Goal: Task Accomplishment & Management: Use online tool/utility

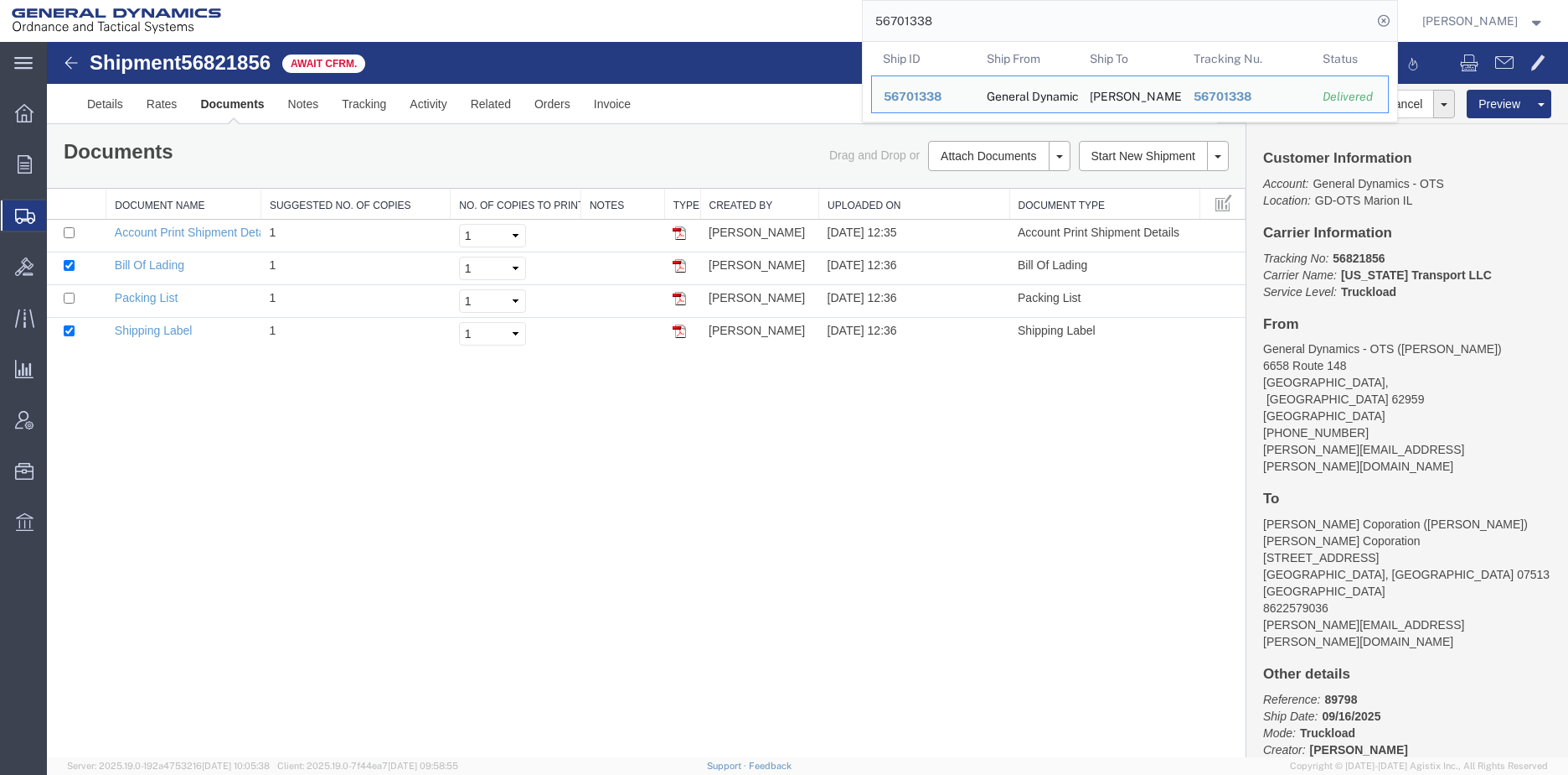
drag, startPoint x: 999, startPoint y: 21, endPoint x: 711, endPoint y: 27, distance: 288.1
click at [711, 27] on div "56701338 Ship ID Ship From Ship To Tracking Nu. Status Ship ID 56701338 Ship Fr…" at bounding box center [816, 21] width 1166 height 42
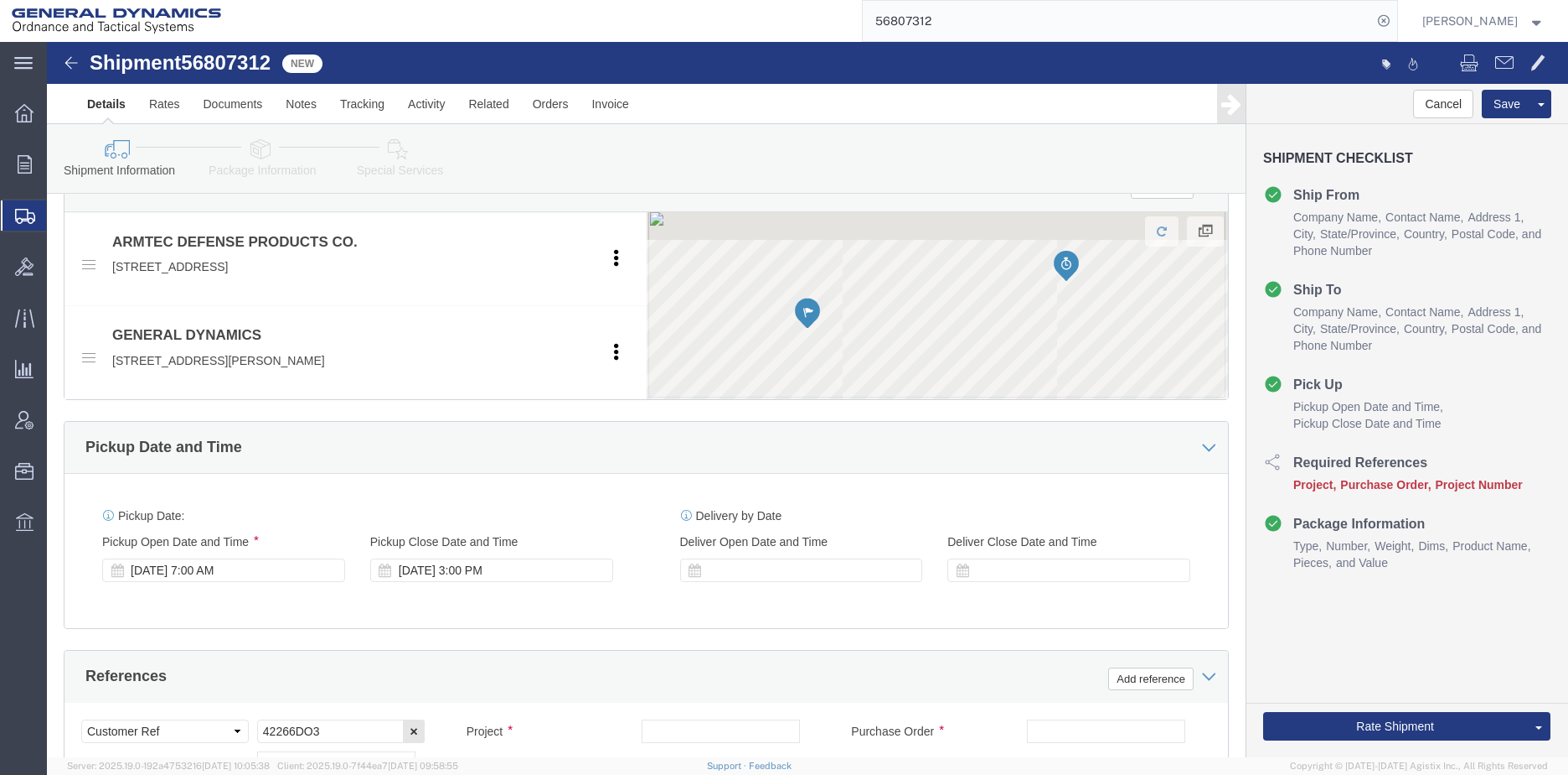
scroll to position [754, 0]
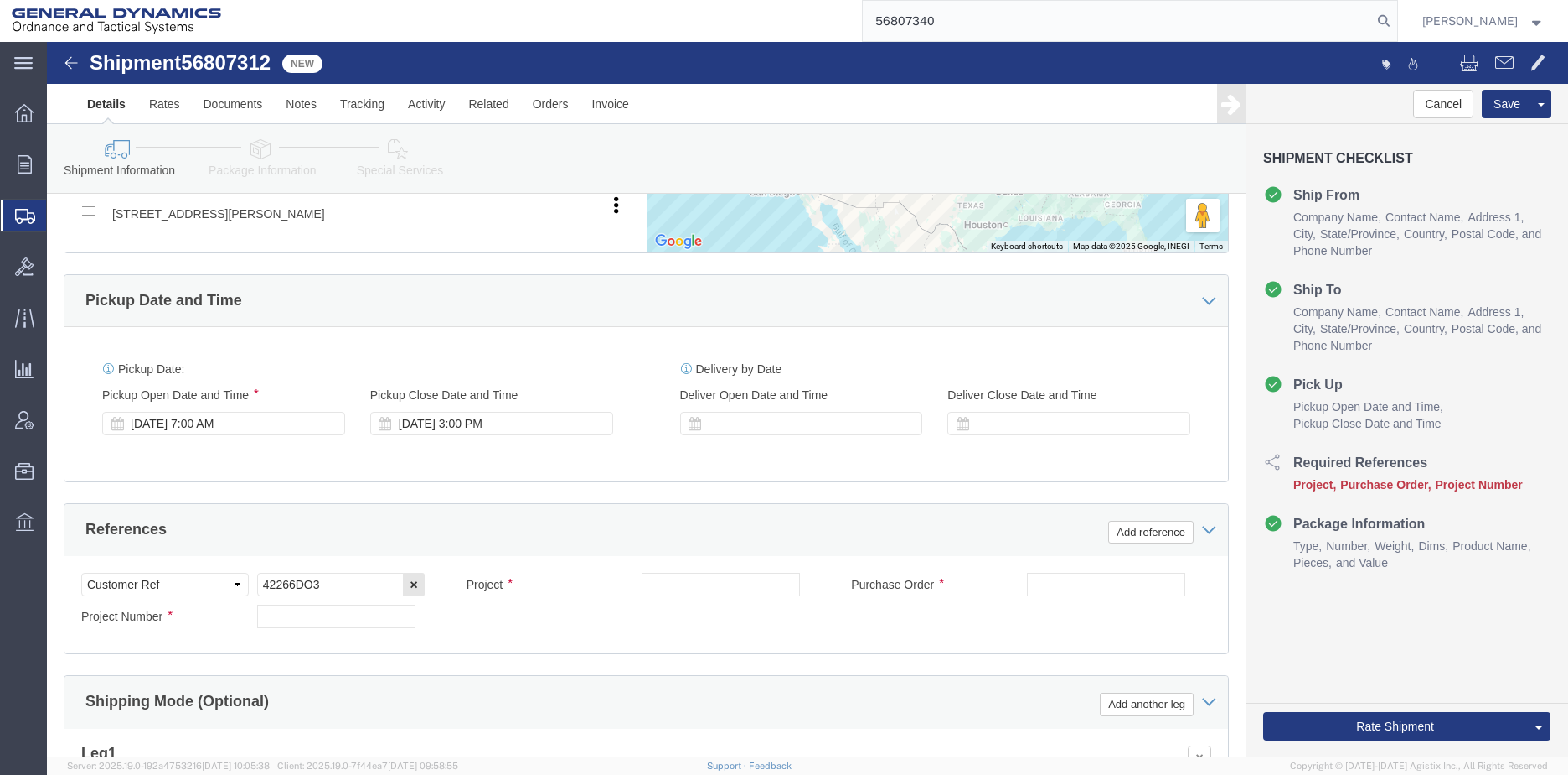
type input "56807340"
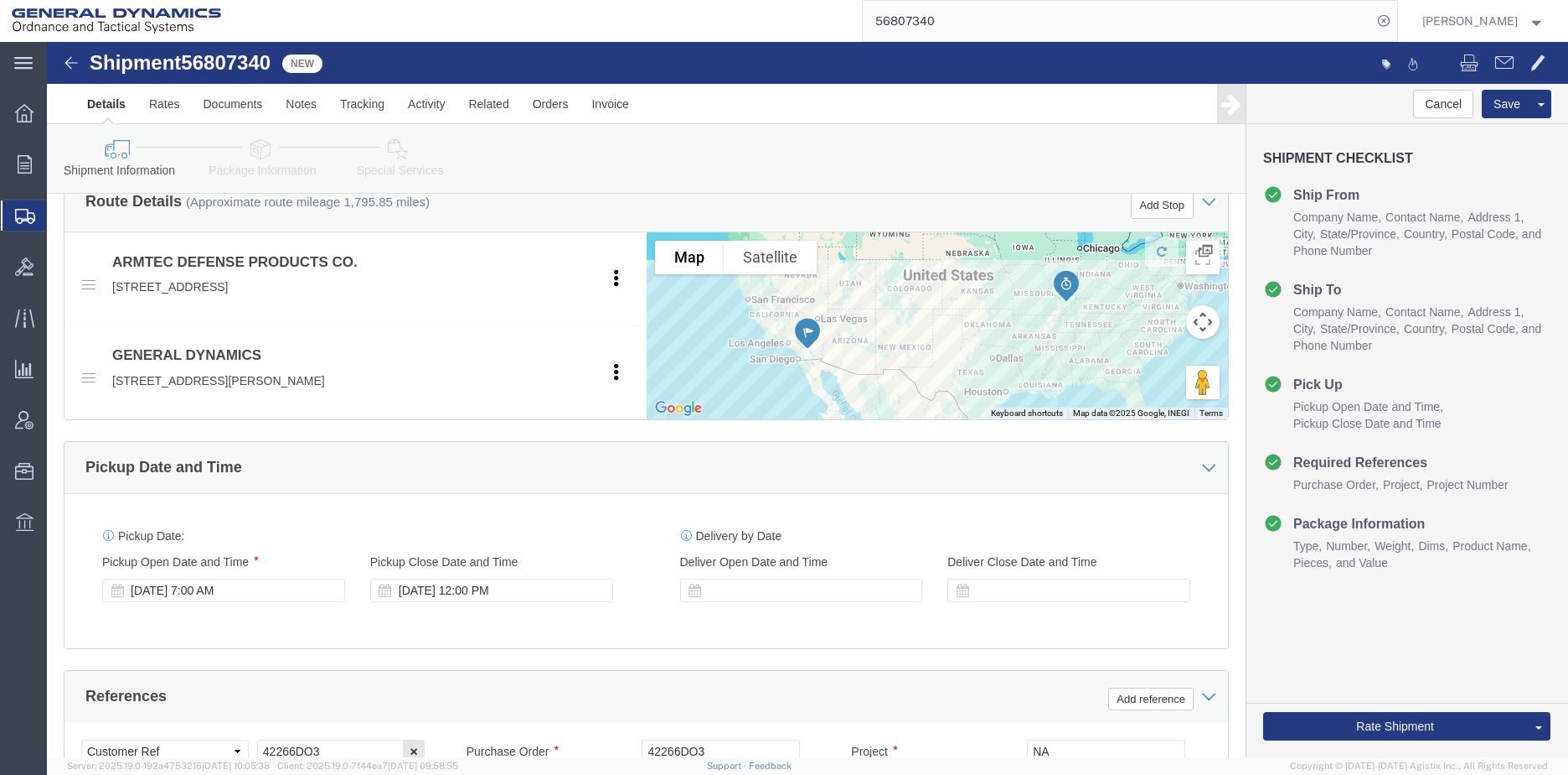
scroll to position [587, 0]
click div "[DATE] 12:00 PM"
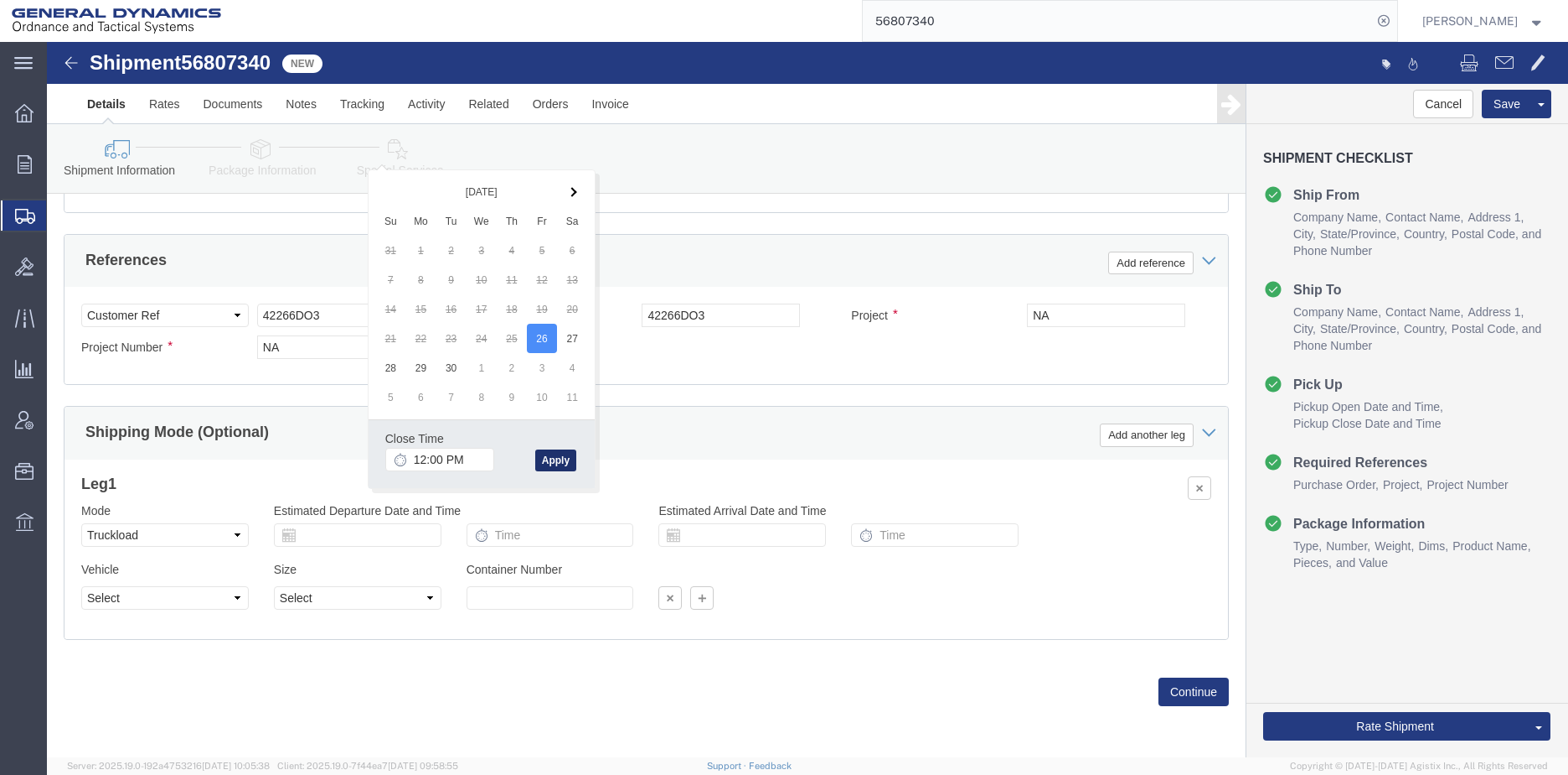
click button "Apply"
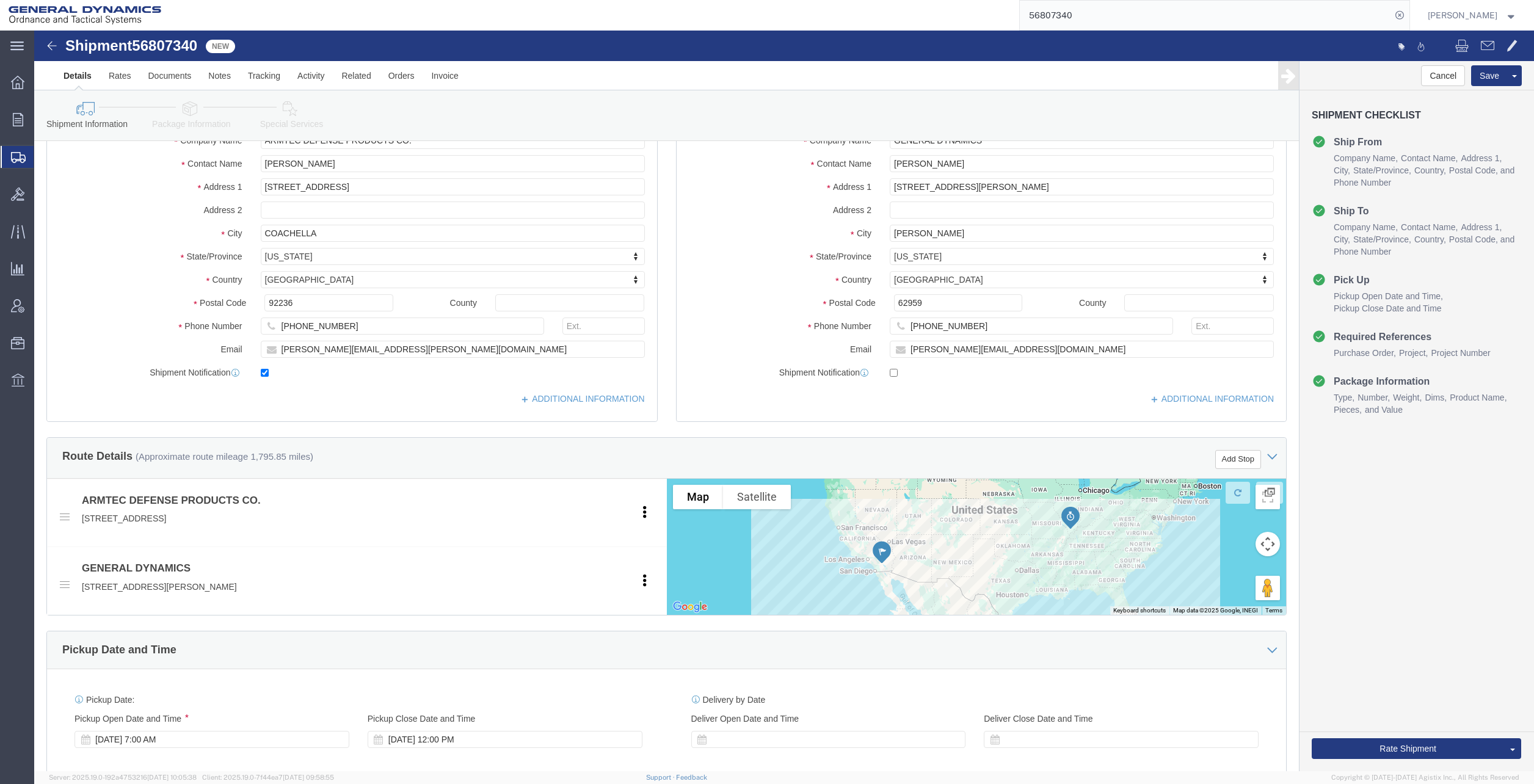
scroll to position [0, 0]
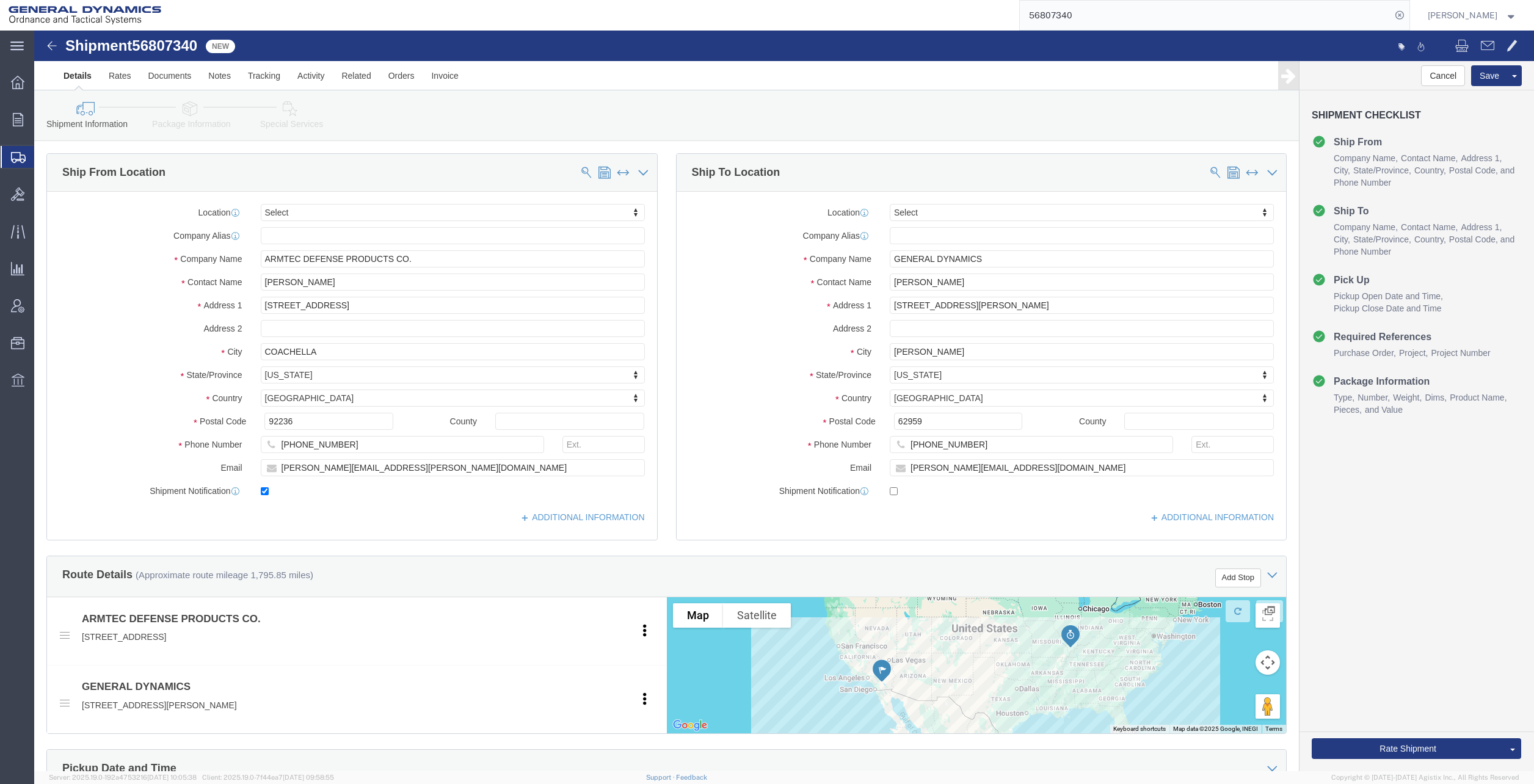
click link "Package Information"
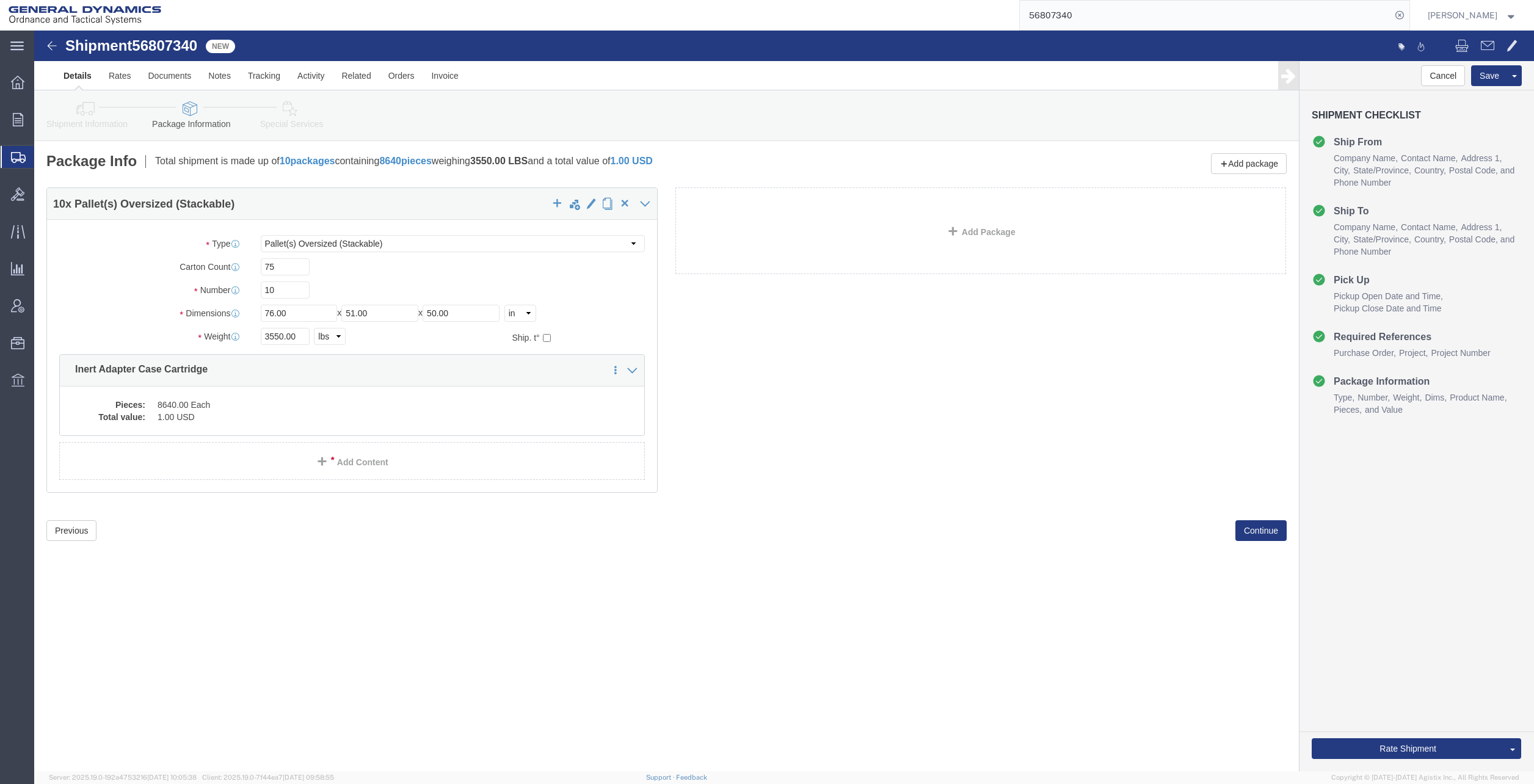
click link "Add Package"
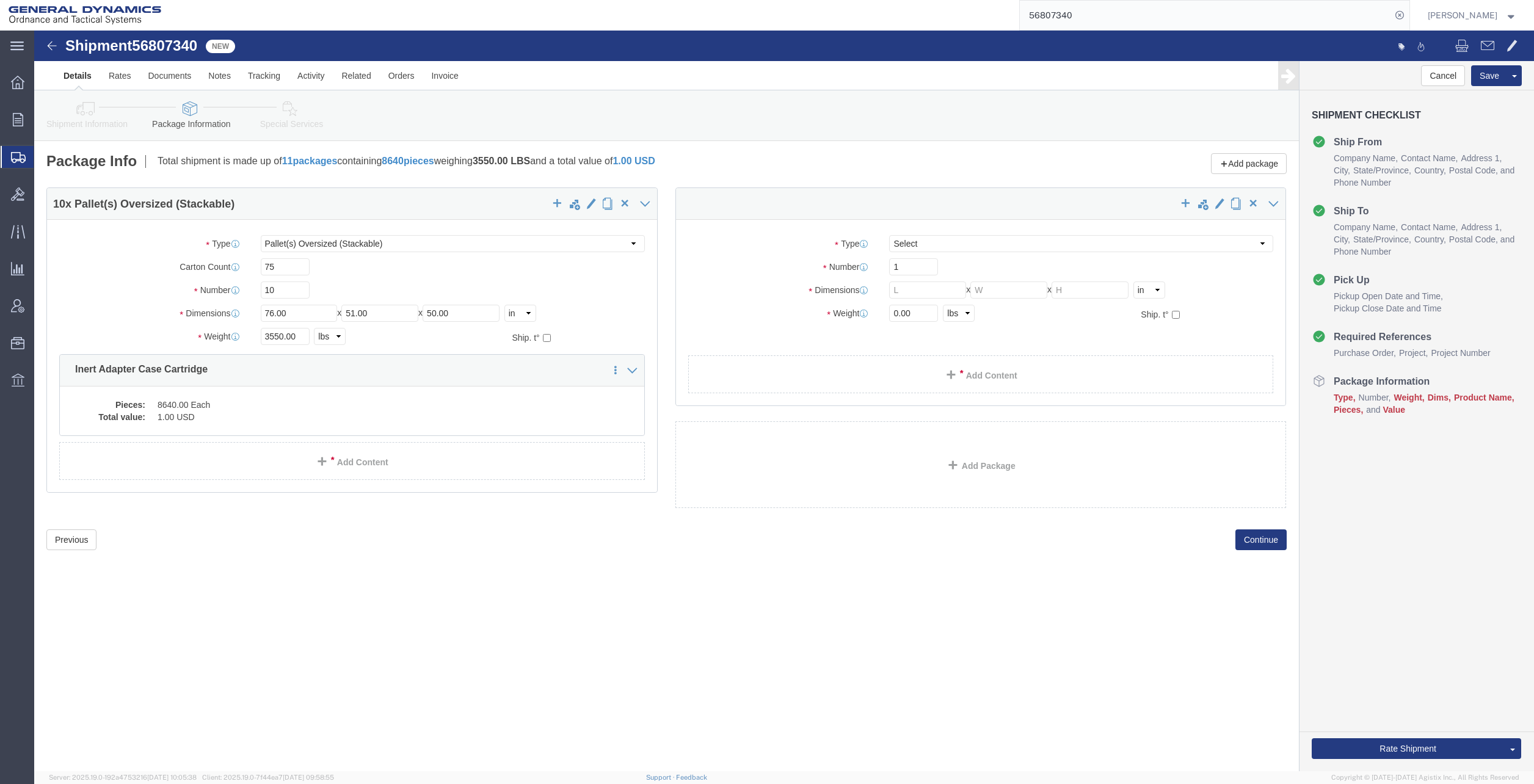
select select "POST"
click select "Select Bale(s) Basket(s) Bolt(s) Bottle(s) Buckets Bulk Bundle(s) Can(s) Cardbo…"
select select "POST"
click select "Select Bale(s) Basket(s) Bolt(s) Bottle(s) Buckets Bulk Bundle(s) Can(s) Cardbo…"
click input "text"
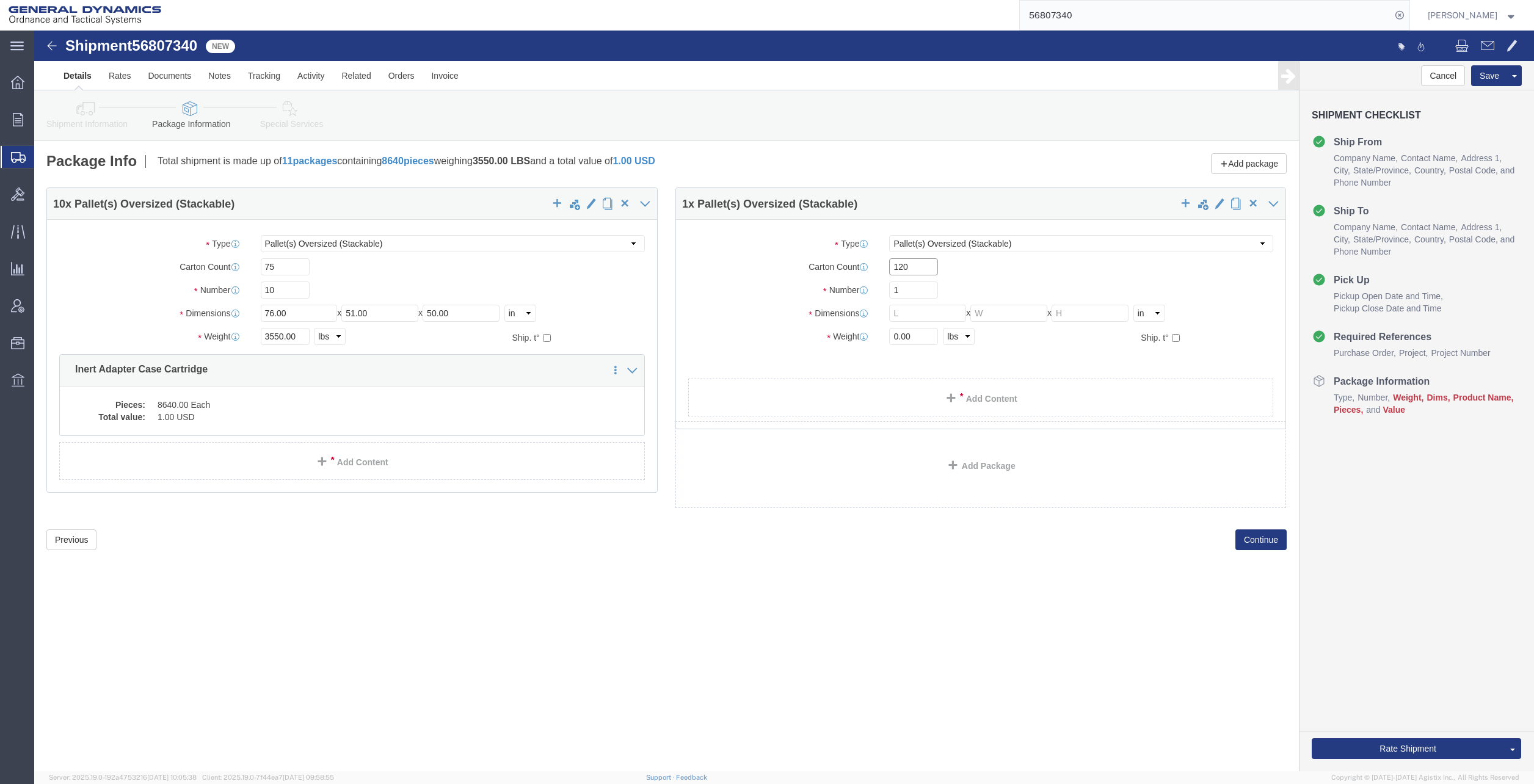
type input "120"
click input "1"
type input "8"
click input "text"
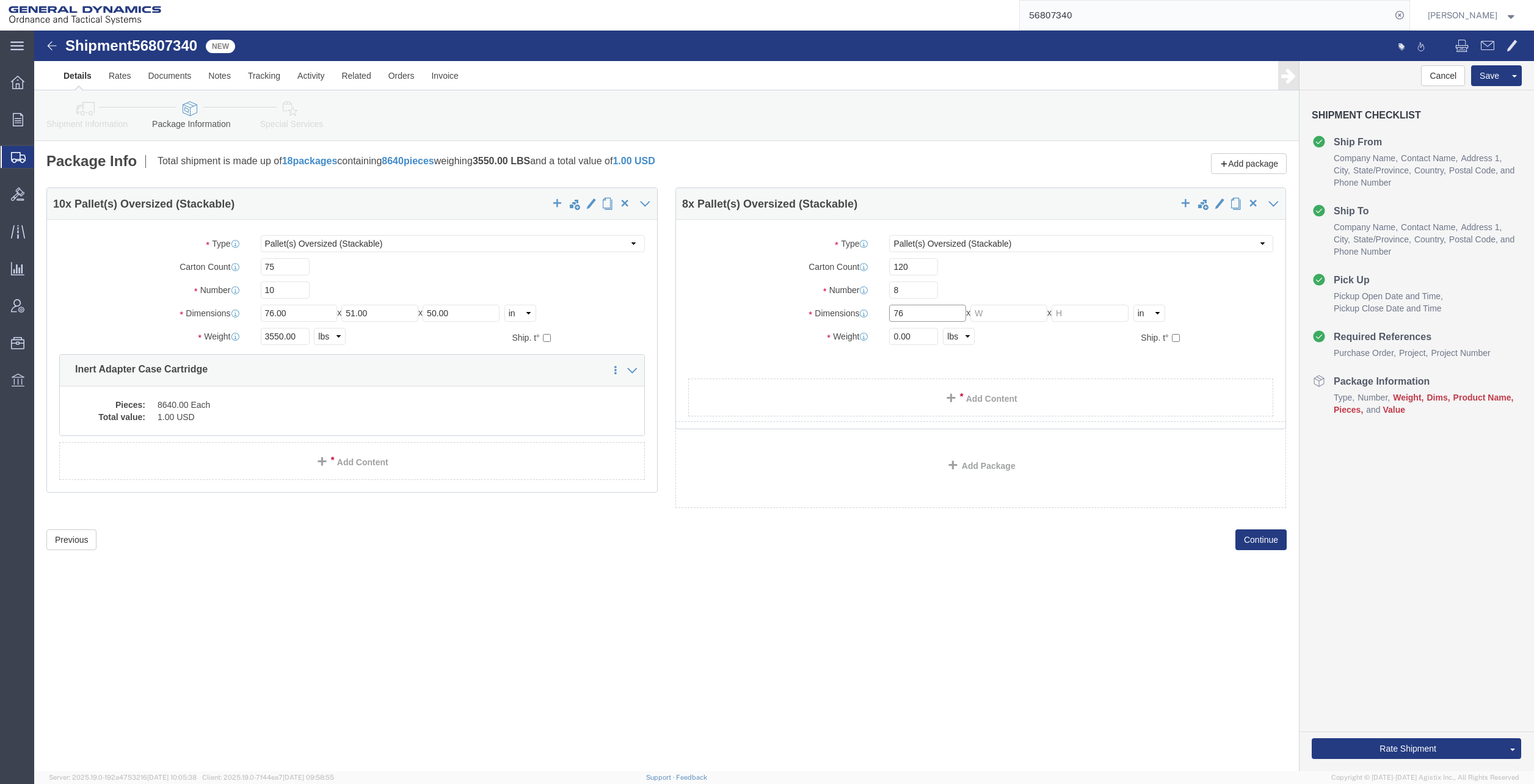
type input "76"
click input "text"
type input "51"
click input "text"
type input "50"
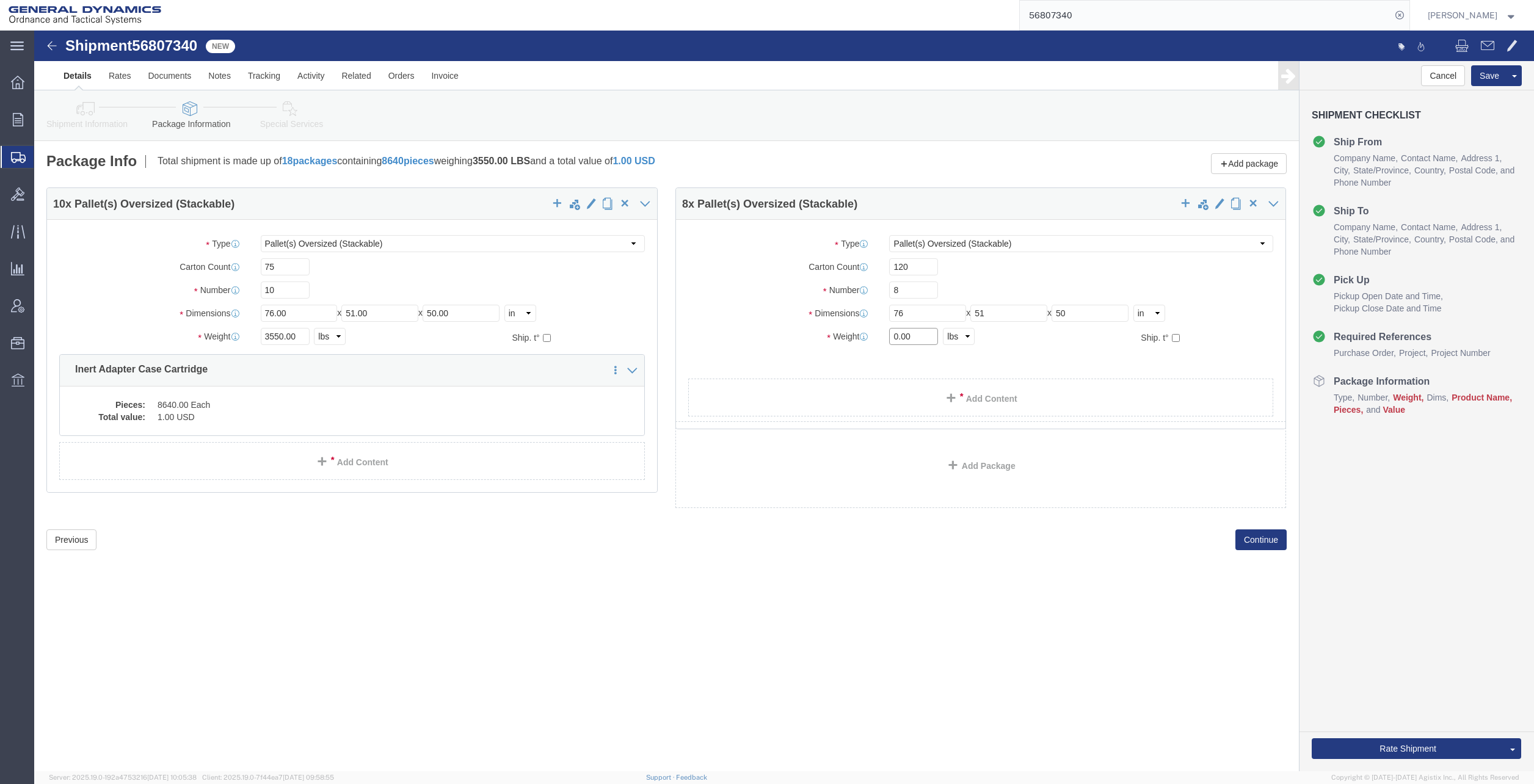
click input "0.00"
type input "2220.00"
click link "Add Content"
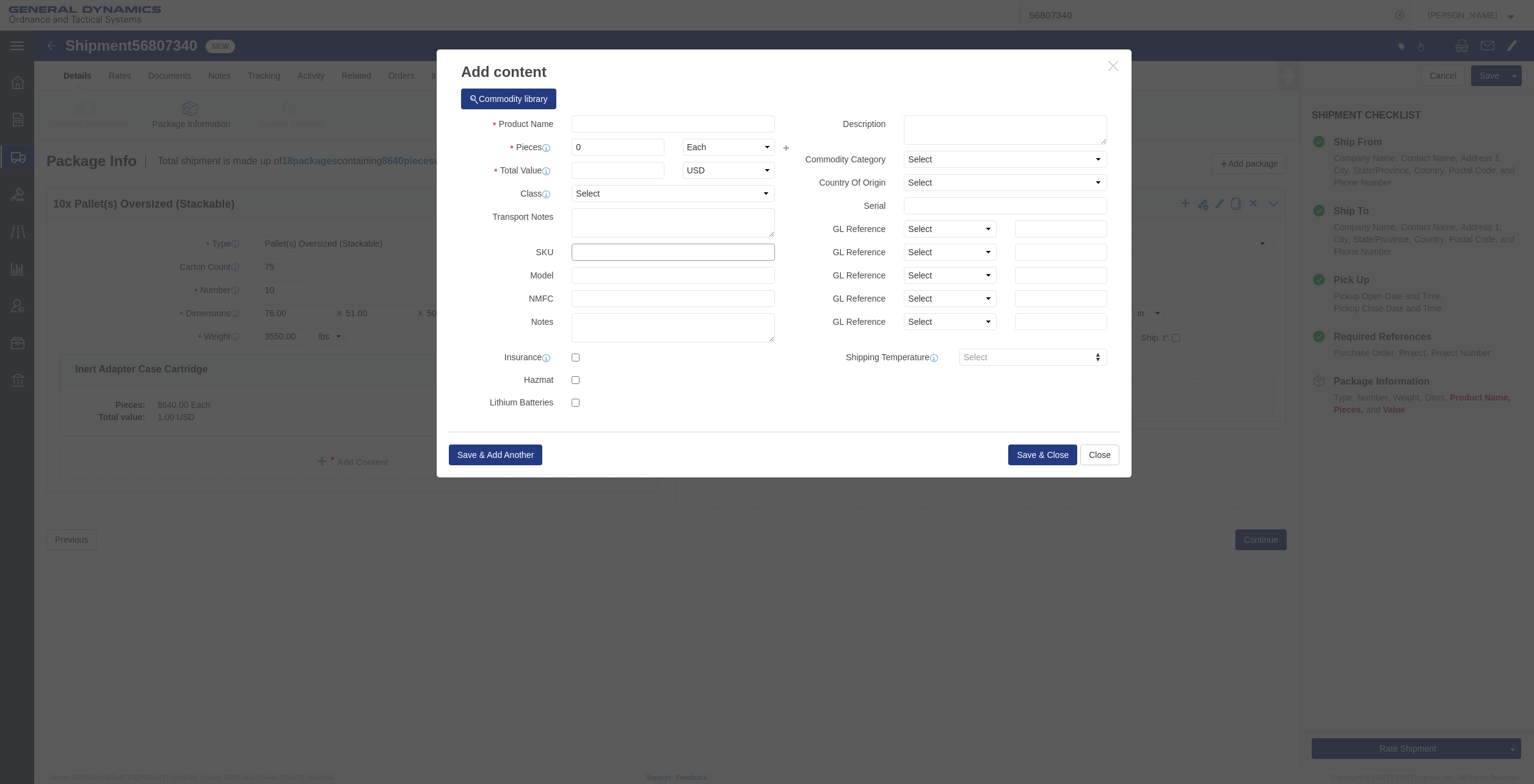
click input "text"
type input "43010129"
click span "Description:"
checkbox input "true"
select select "USD"
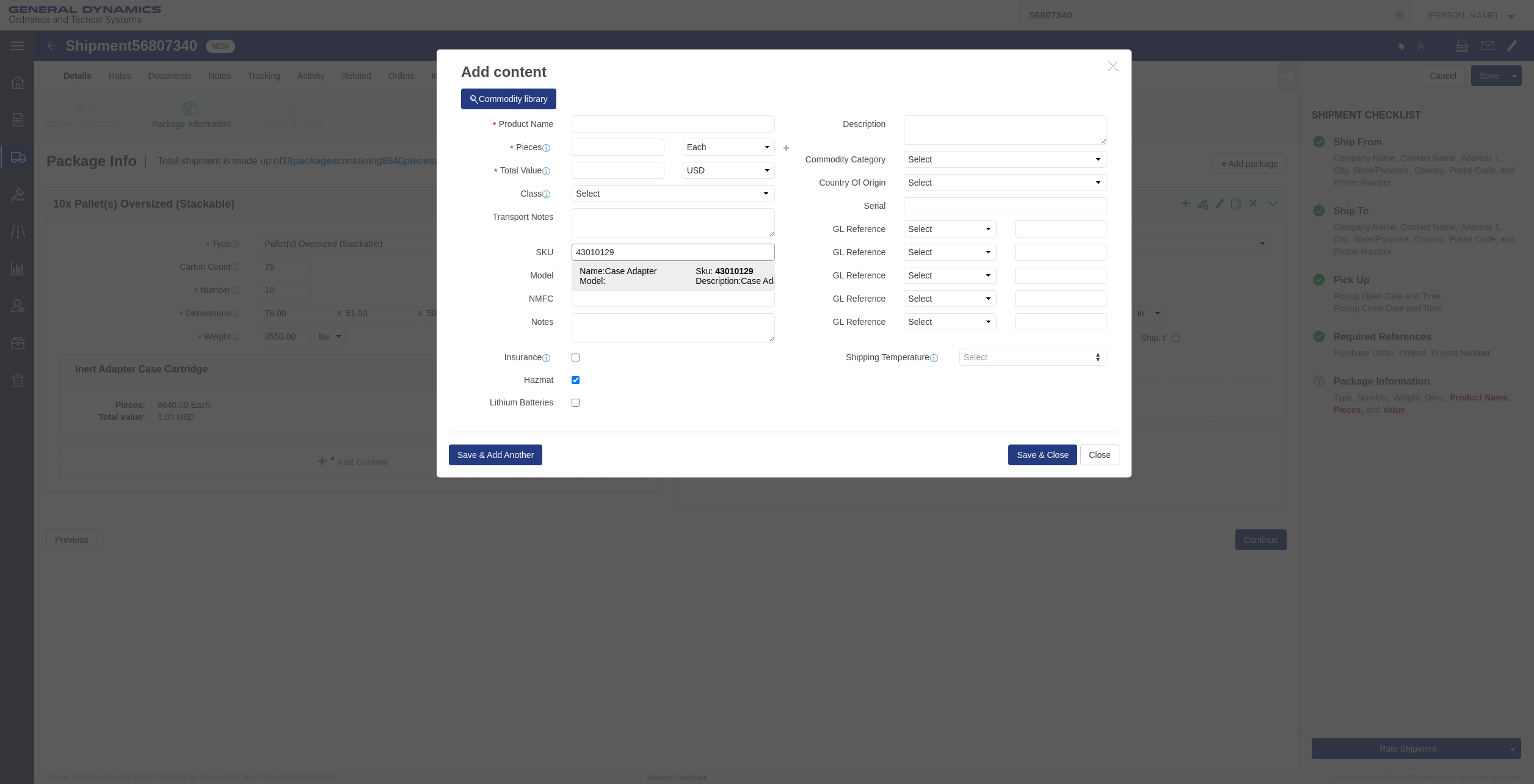
select select "US"
select select "ORGN"
select select
type input "Case Adapter"
type input "43010129"
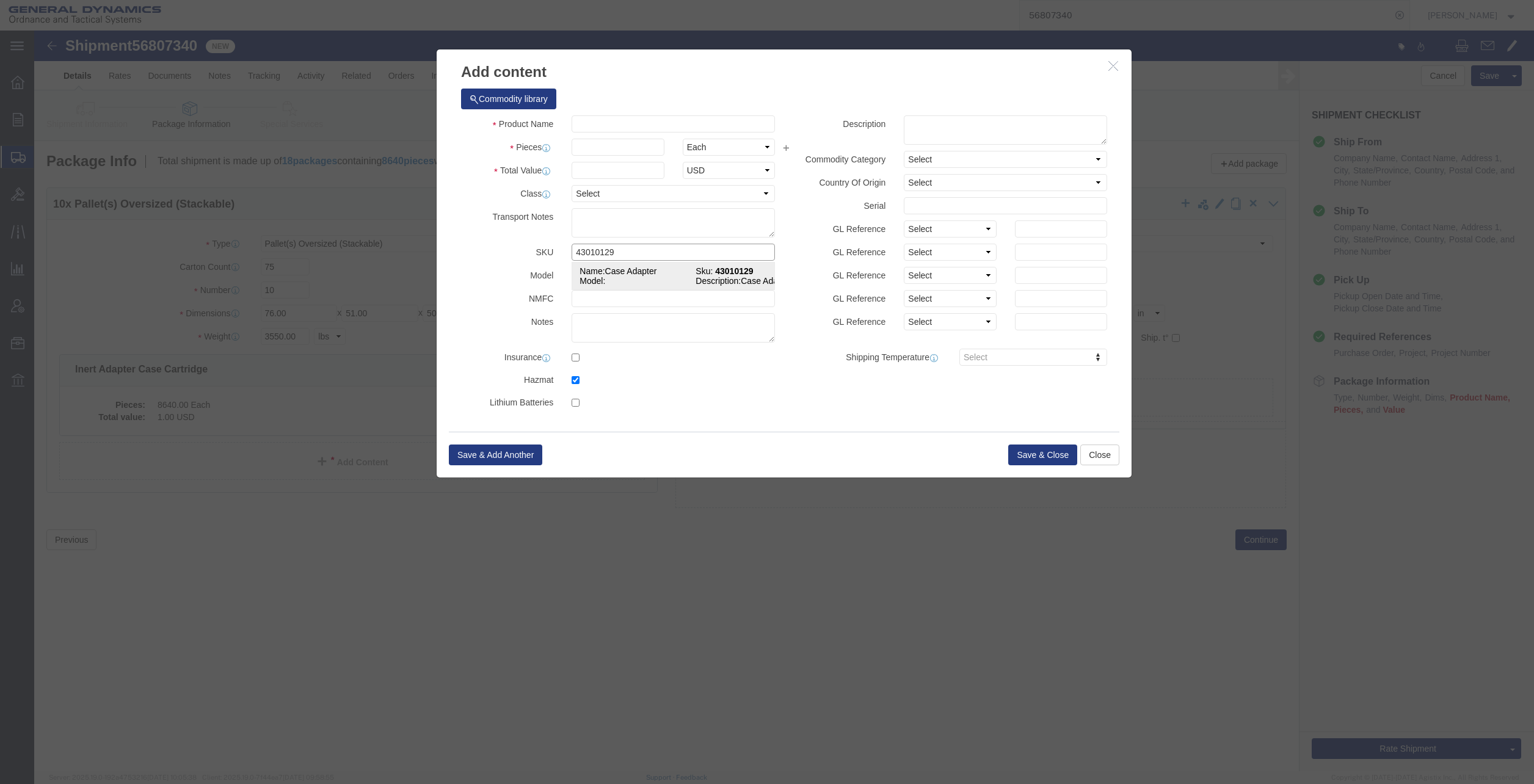
type textarea "Case Adapter"
type input "[PERSON_NAME],[GEOGRAPHIC_DATA]"
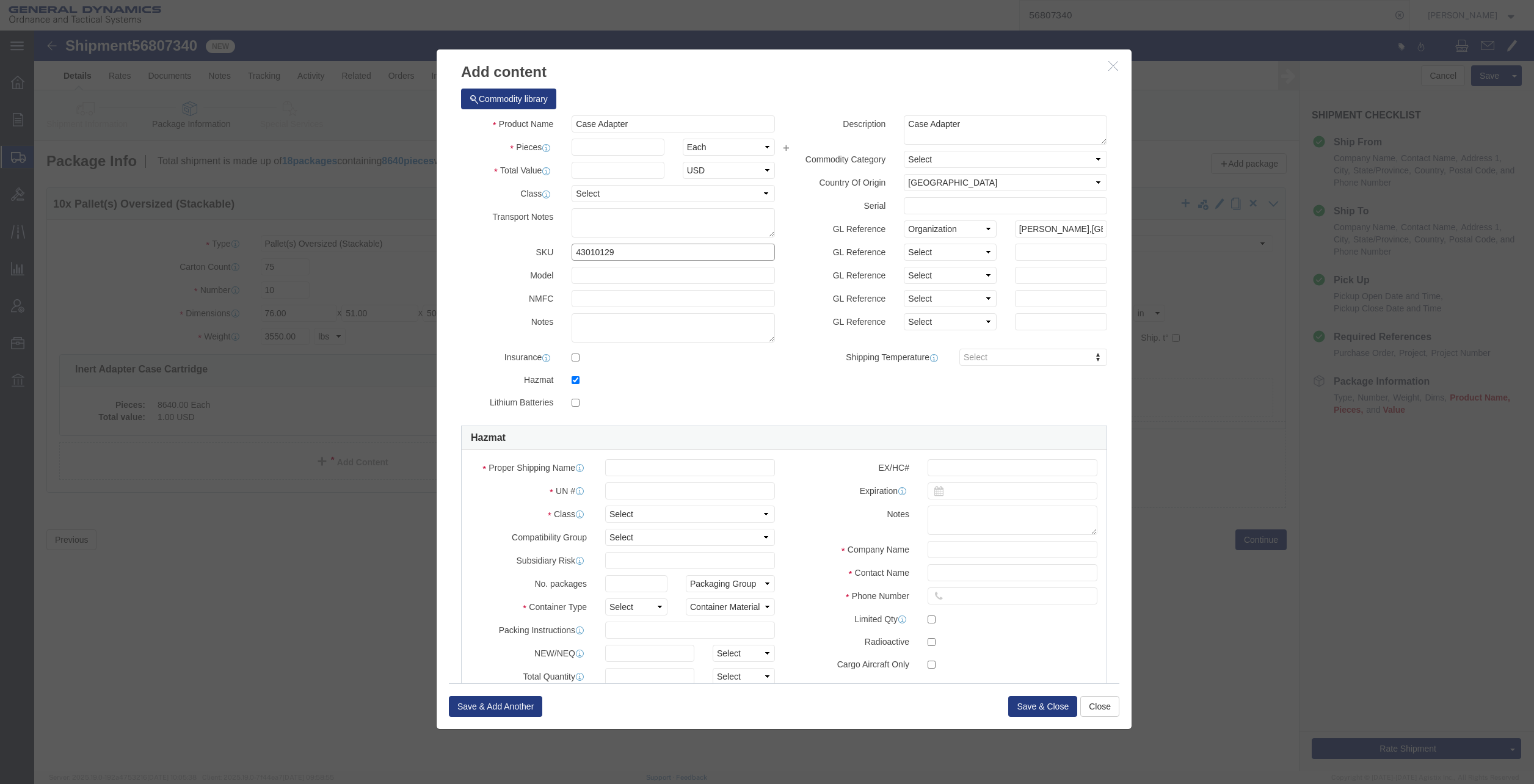
type input "43010129"
click input "checkbox"
checkbox input "false"
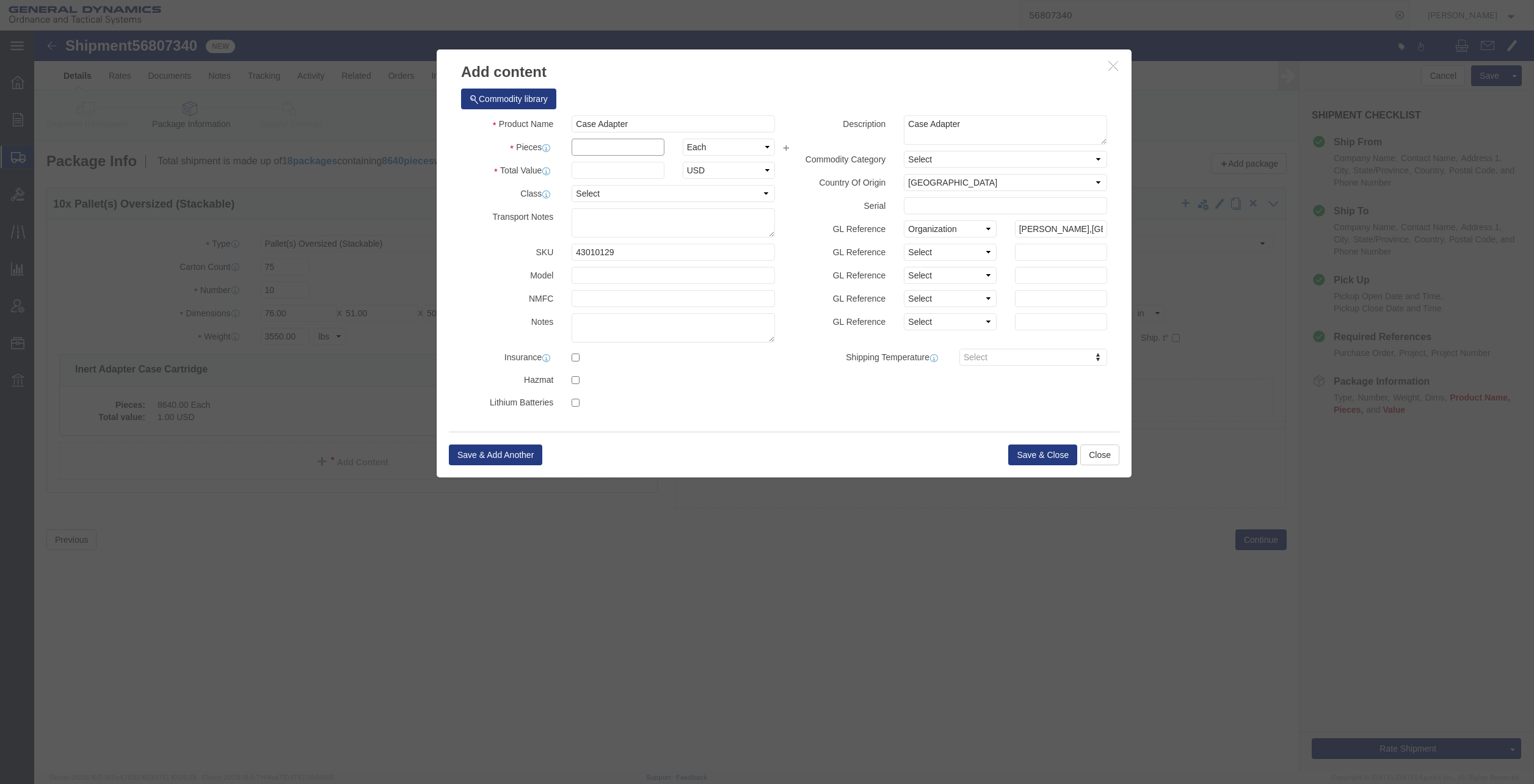
click input "text"
type input "4800.00"
type input "1.00"
click input "Case Adapter"
drag, startPoint x: 660, startPoint y: 91, endPoint x: 536, endPoint y: 85, distance: 124.1
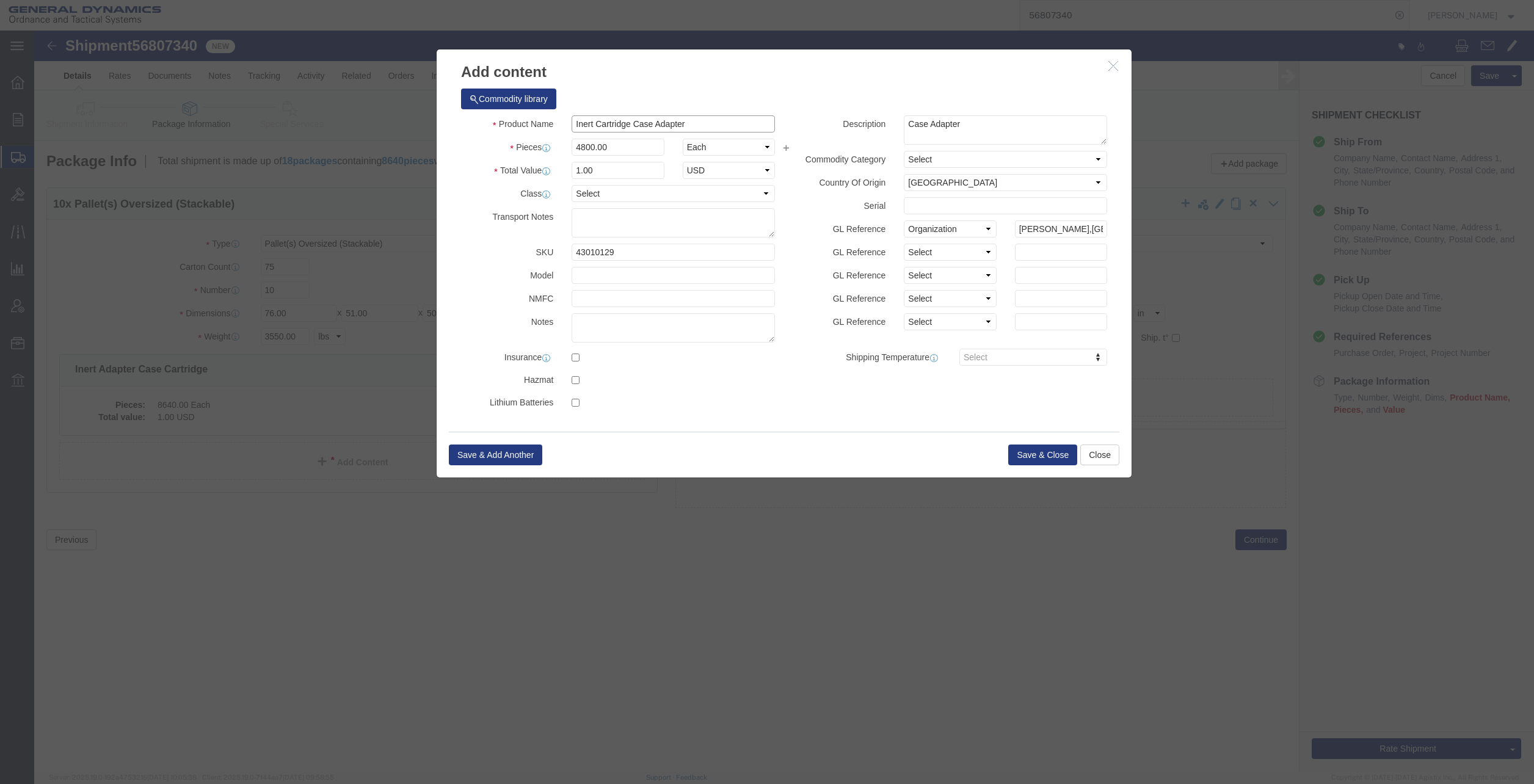
click div "Product Name Inert Cartridge Case Adapter"
type input "Inert Cartridge Case Adapter"
drag, startPoint x: 958, startPoint y: 89, endPoint x: 827, endPoint y: 91, distance: 131.0
click div "Description Case Adapter"
paste textarea "Inert Cartridge"
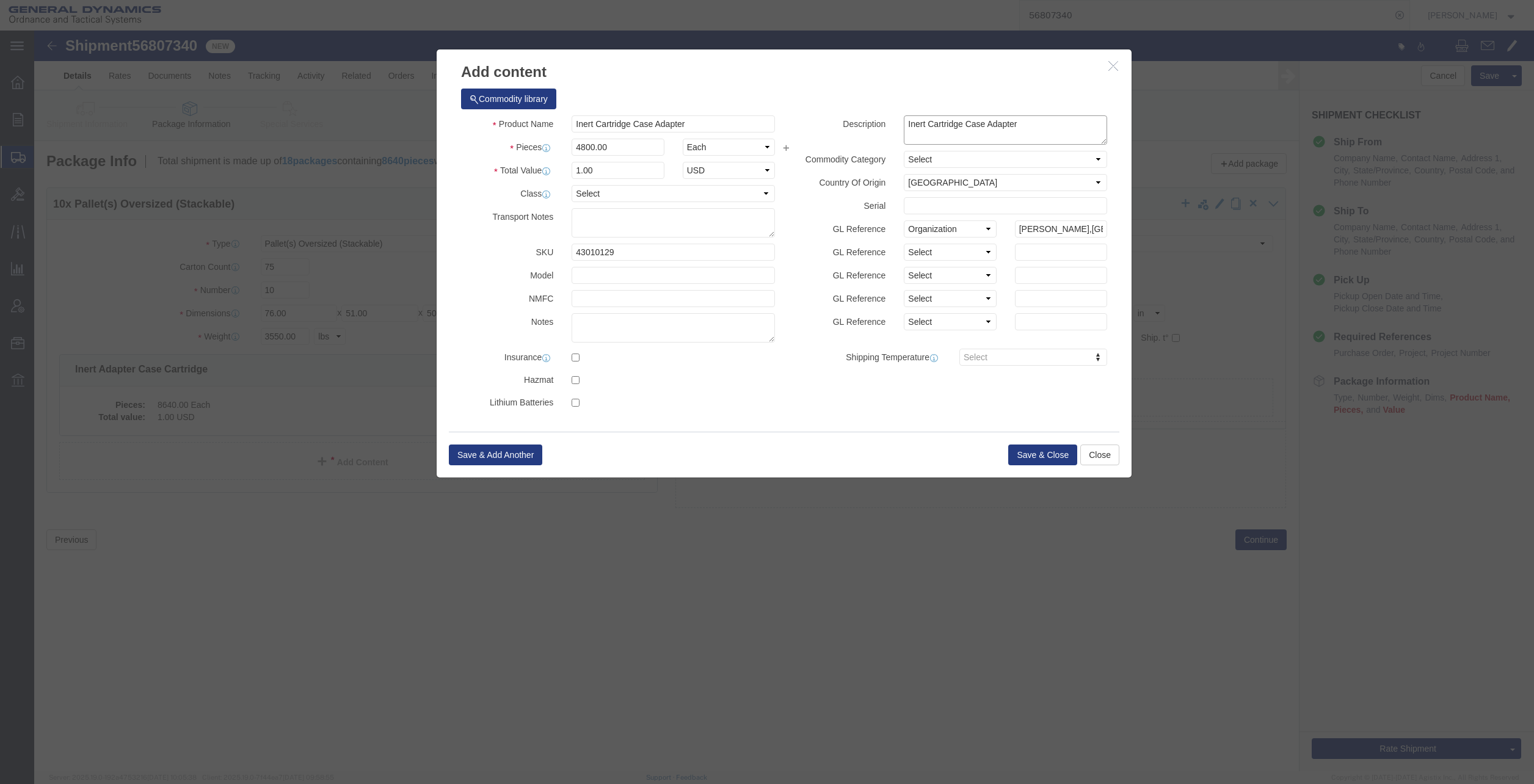
type textarea "Inert Cartridge Case Adapter"
click button "Save & Close"
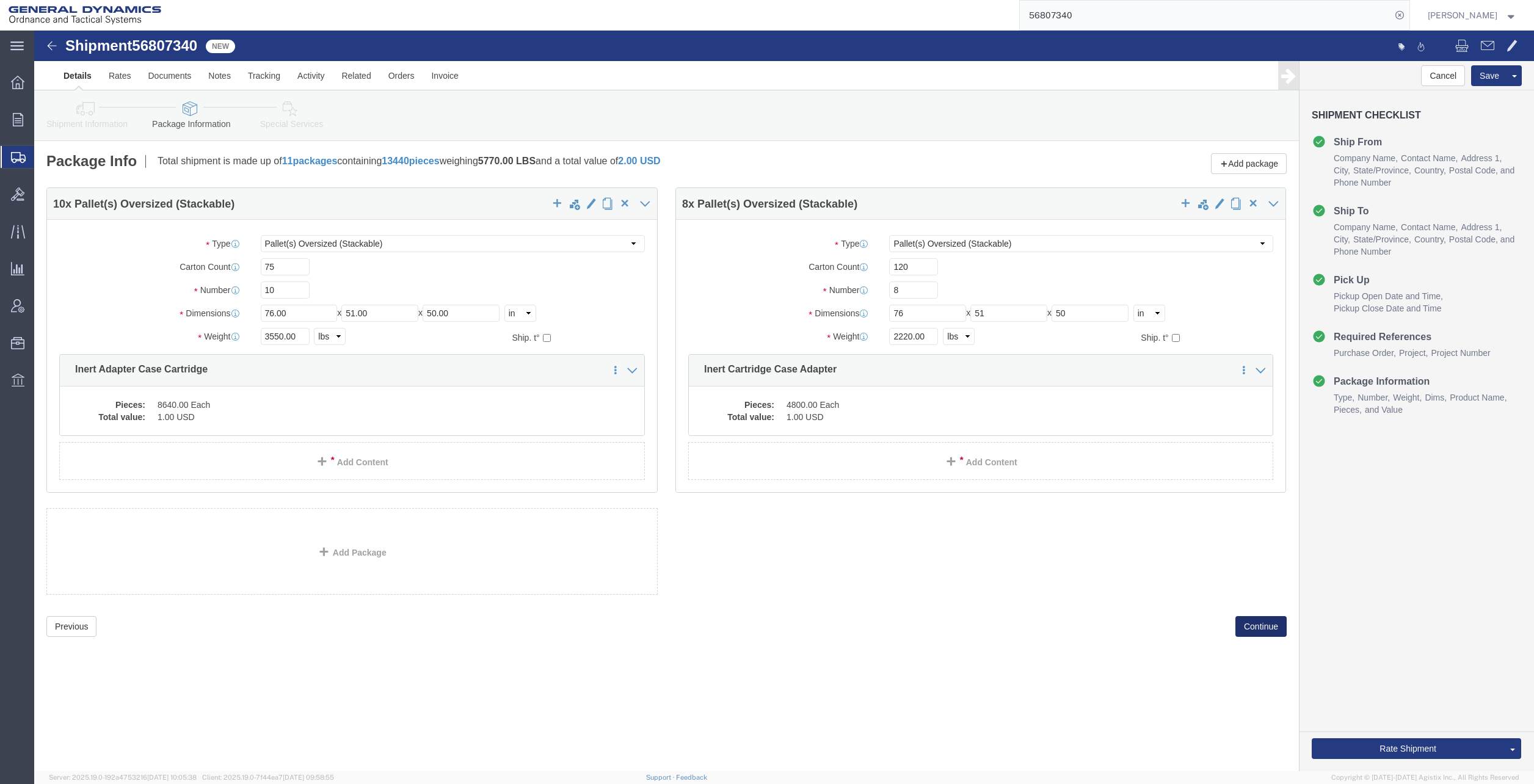
click button "Continue"
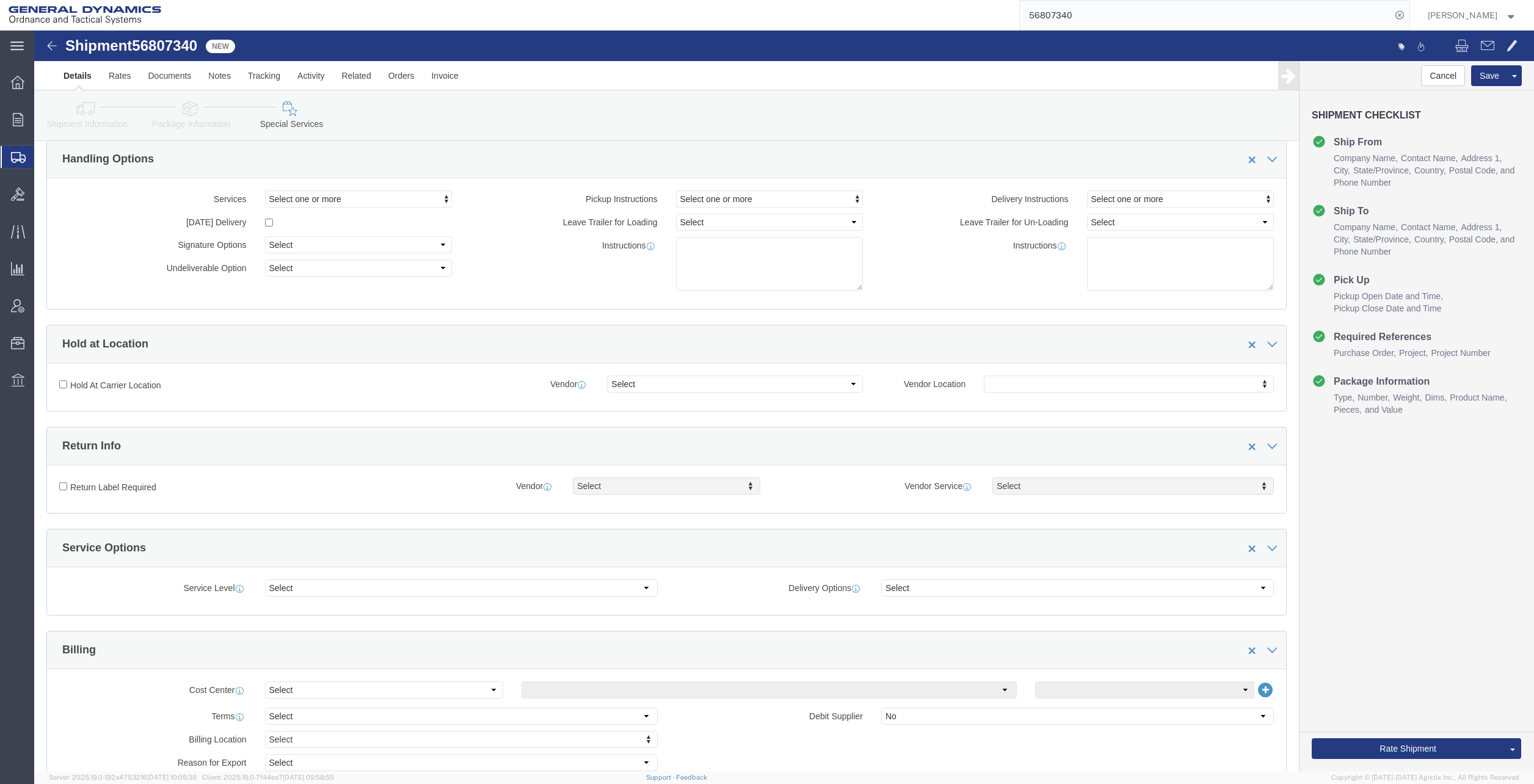
scroll to position [61, 0]
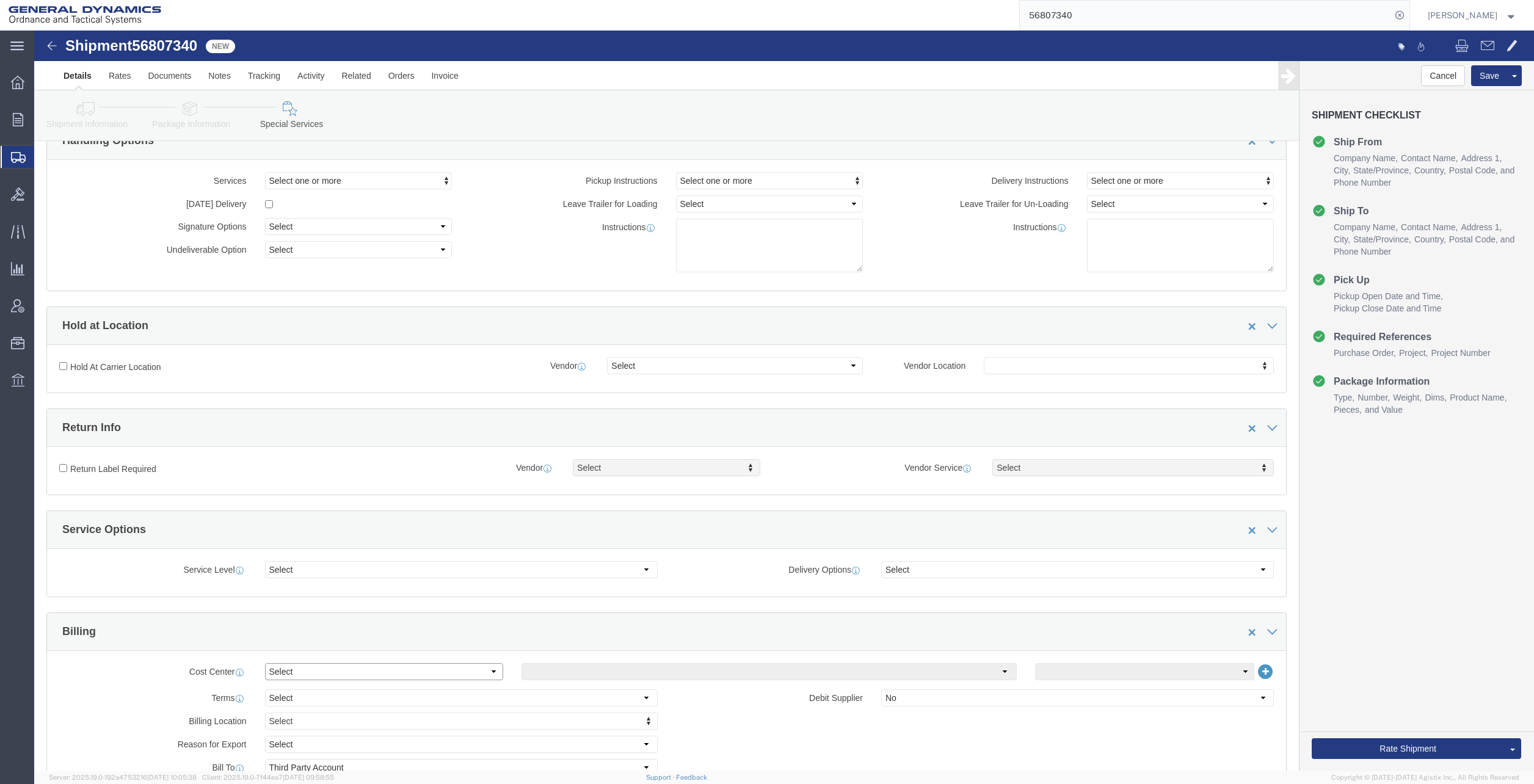
click select "Select Buyer Cost Center Department Operations Number Order Number Sales Person"
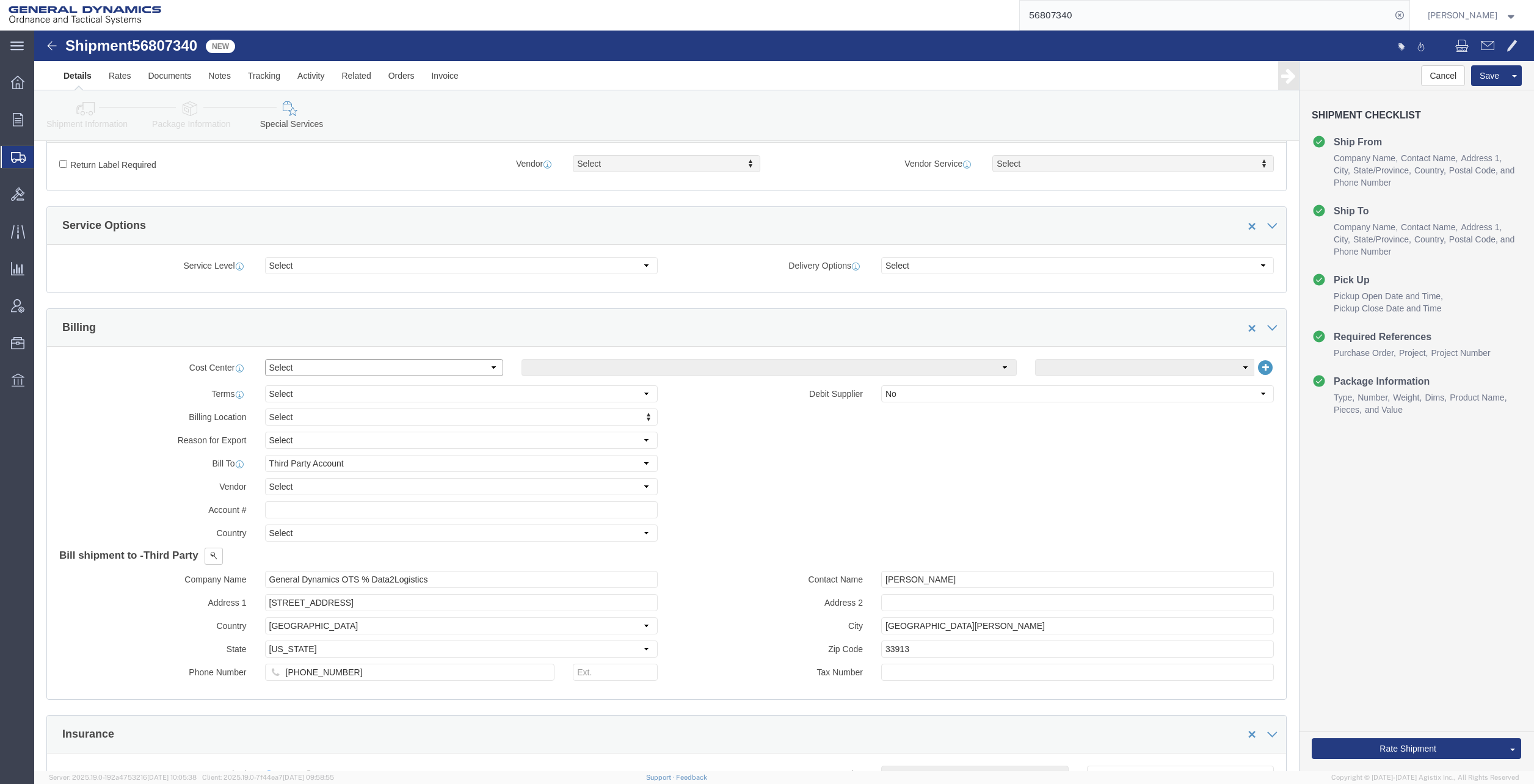
scroll to position [366, 0]
click select "Select Buyer Cost Center Department Operations Number Order Number Sales Person"
select select "DEPARTMENT"
click select "Select Buyer Cost Center Department Operations Number Order Number Sales Person"
click select "Select [GEOGRAPHIC_DATA] [GEOGRAPHIC_DATA] [GEOGRAPHIC_DATA] [GEOGRAPHIC_DATA] …"
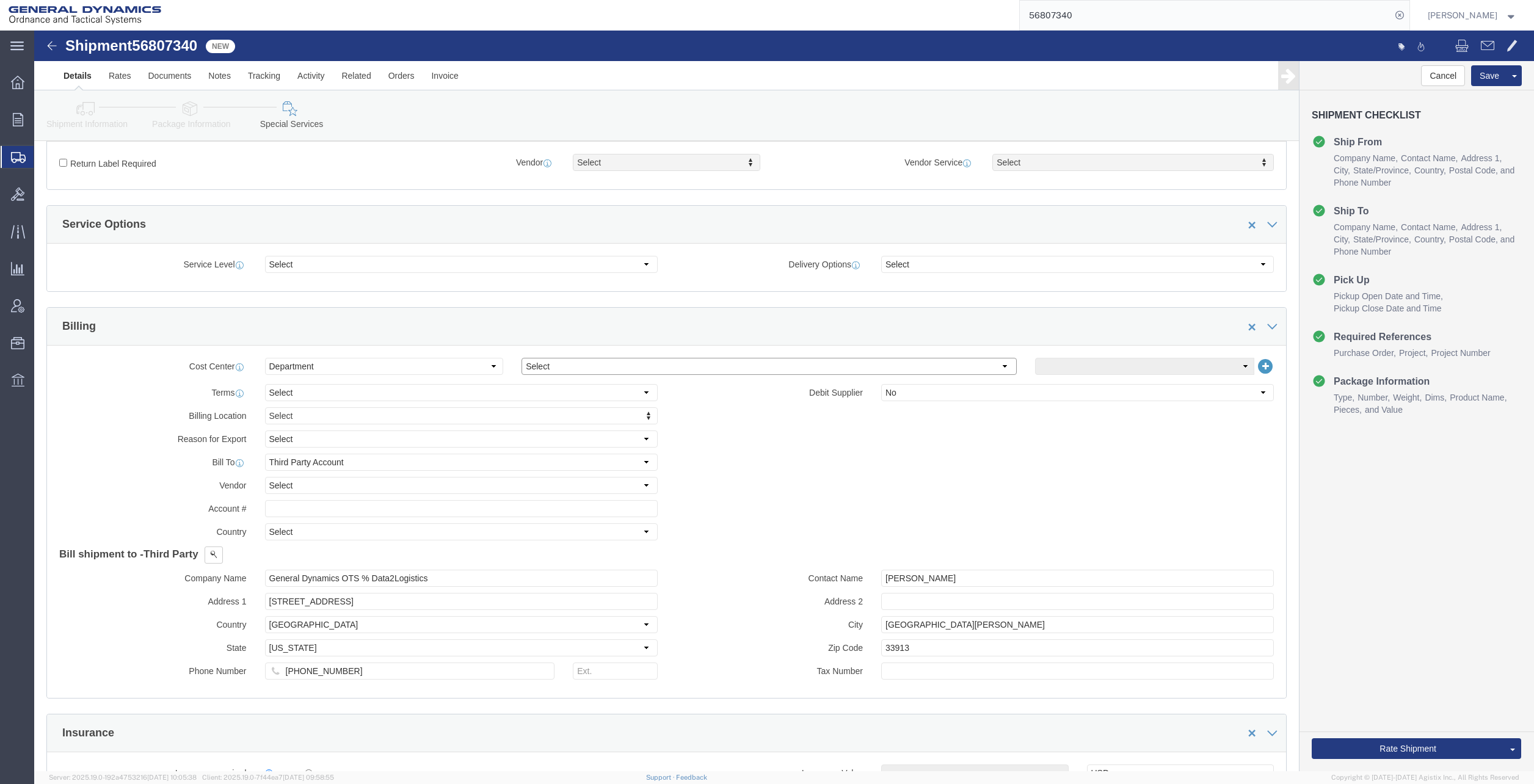
select select "1763983"
click select "Select [GEOGRAPHIC_DATA] [GEOGRAPHIC_DATA] [GEOGRAPHIC_DATA] [GEOGRAPHIC_DATA] …"
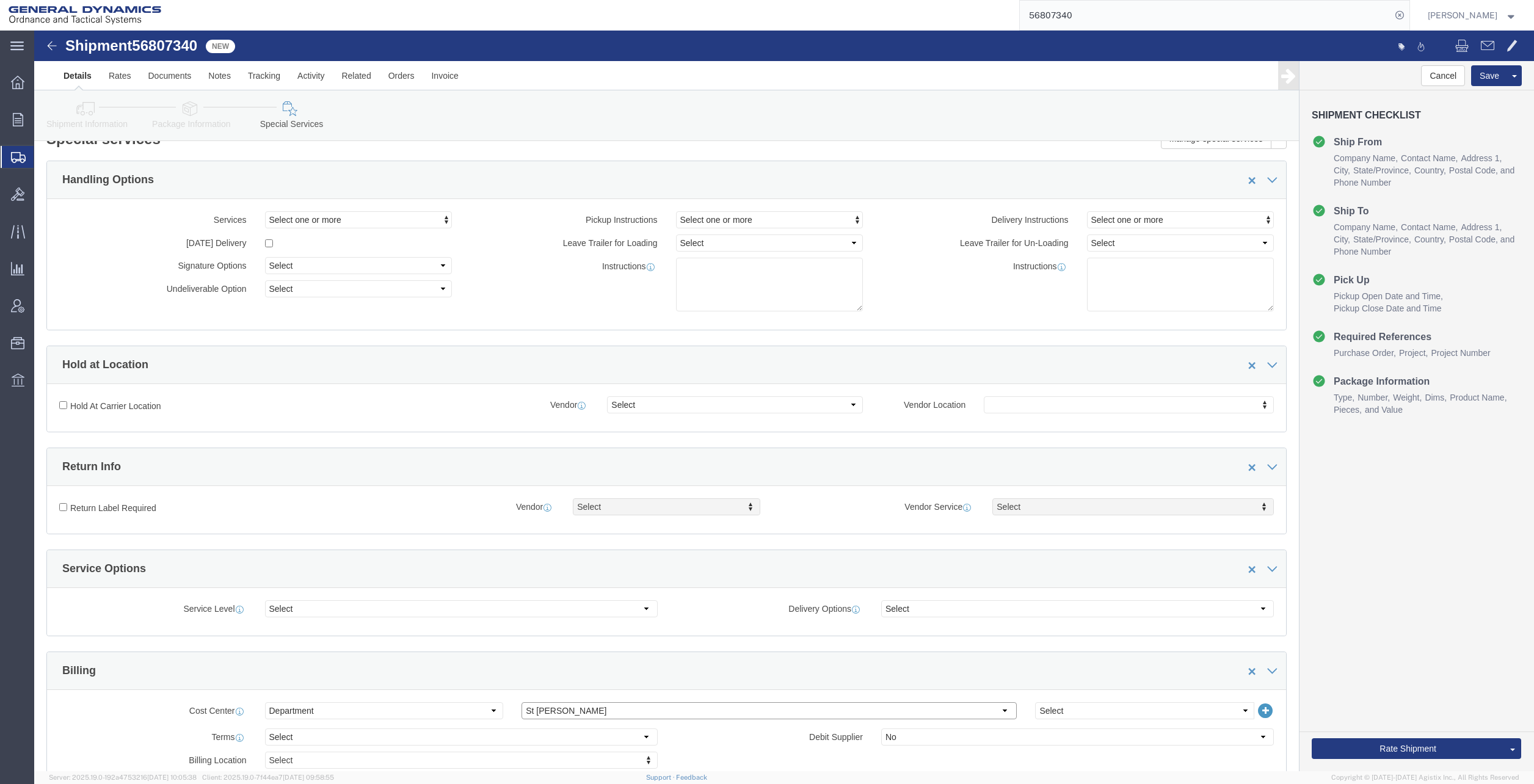
scroll to position [0, 0]
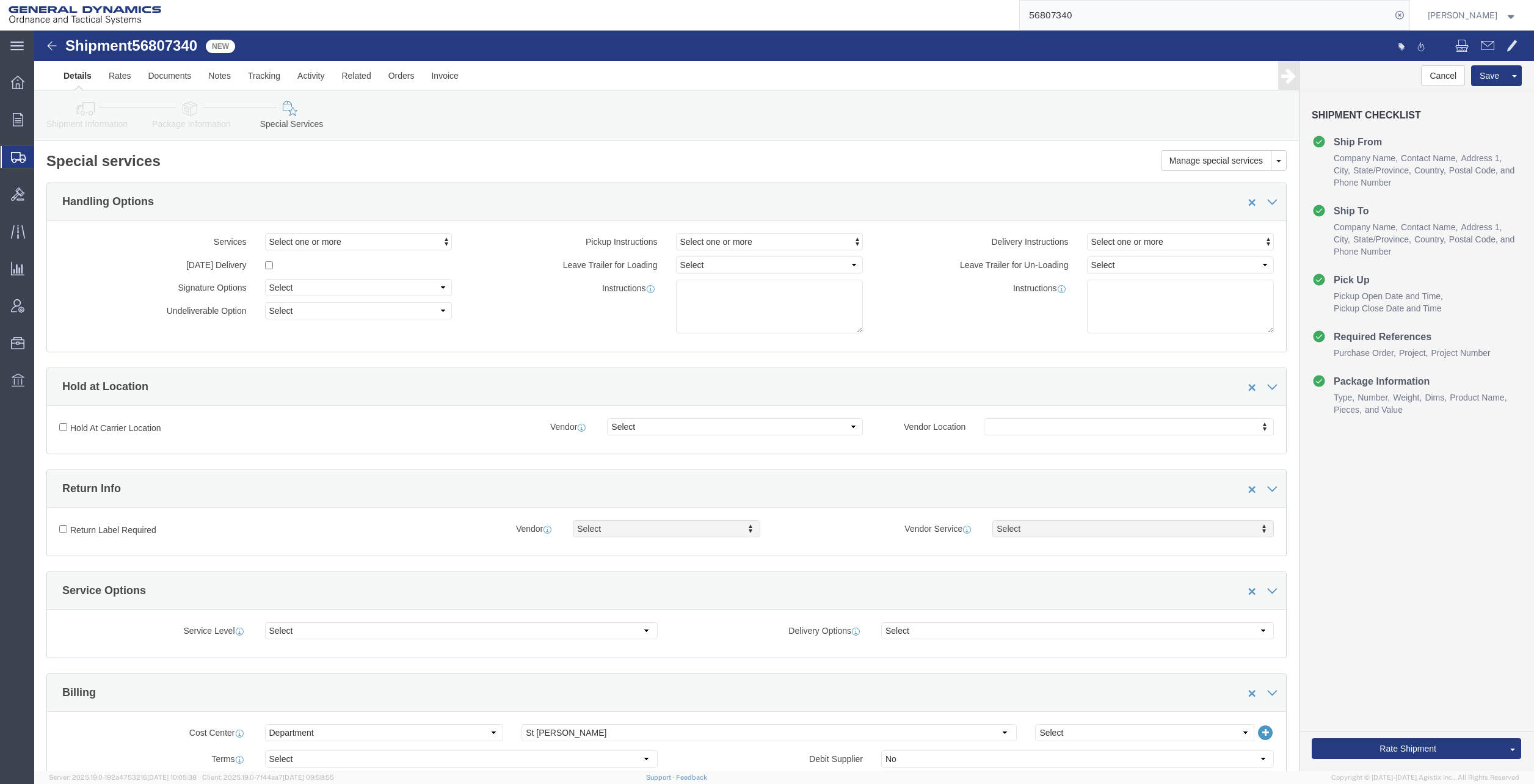
click link "Shipment Information"
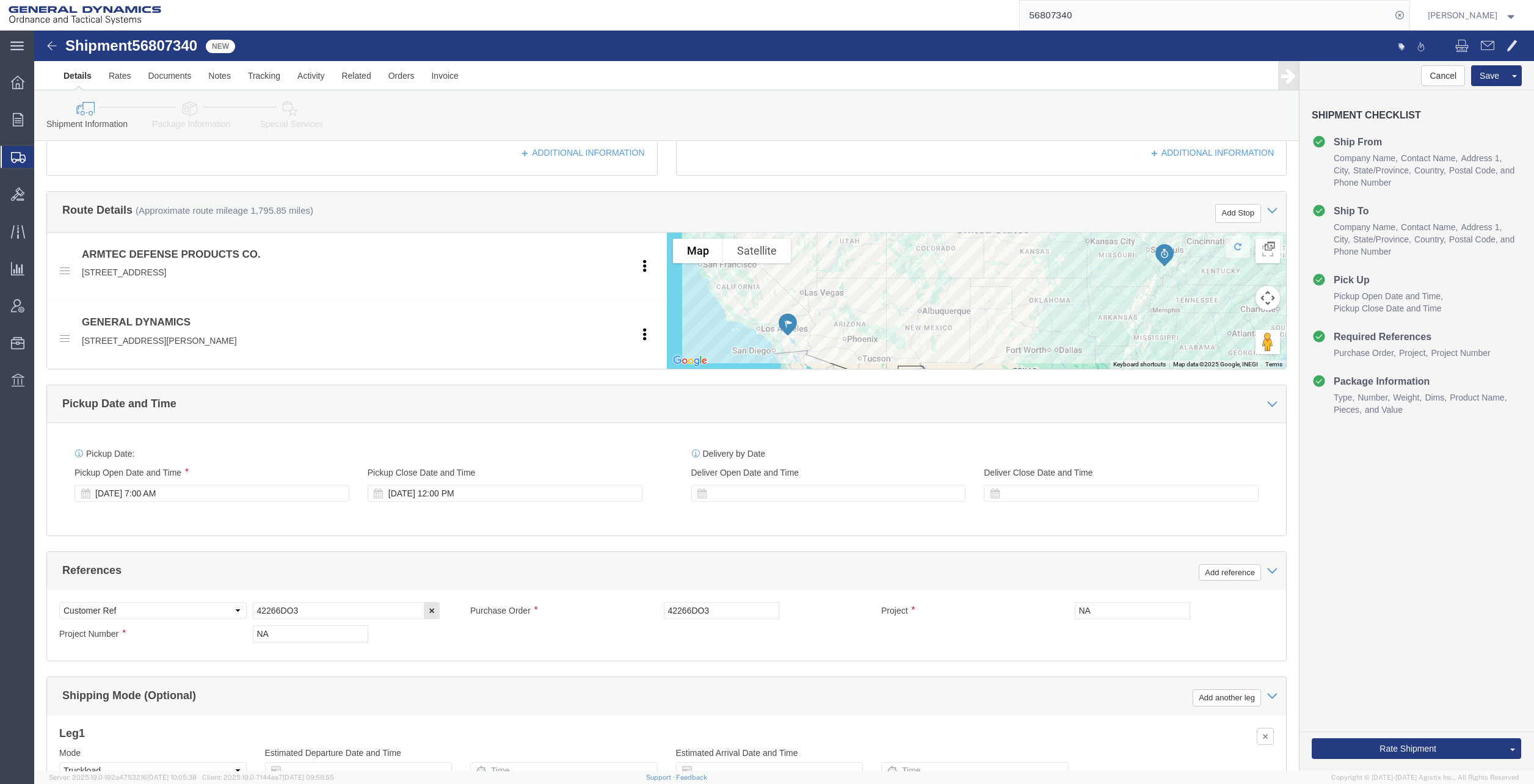
scroll to position [366, 0]
click button "Rate Shipment"
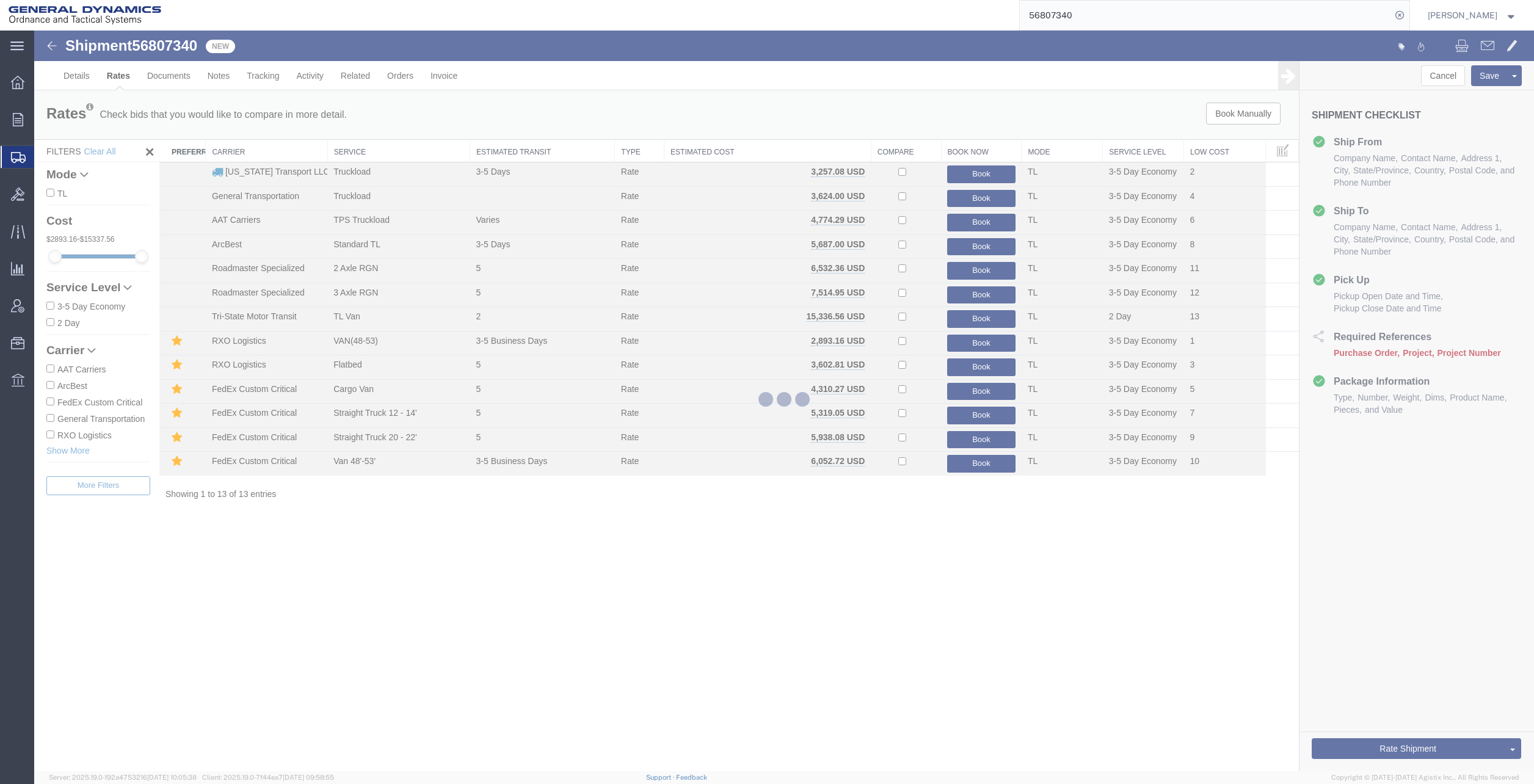
scroll to position [0, 0]
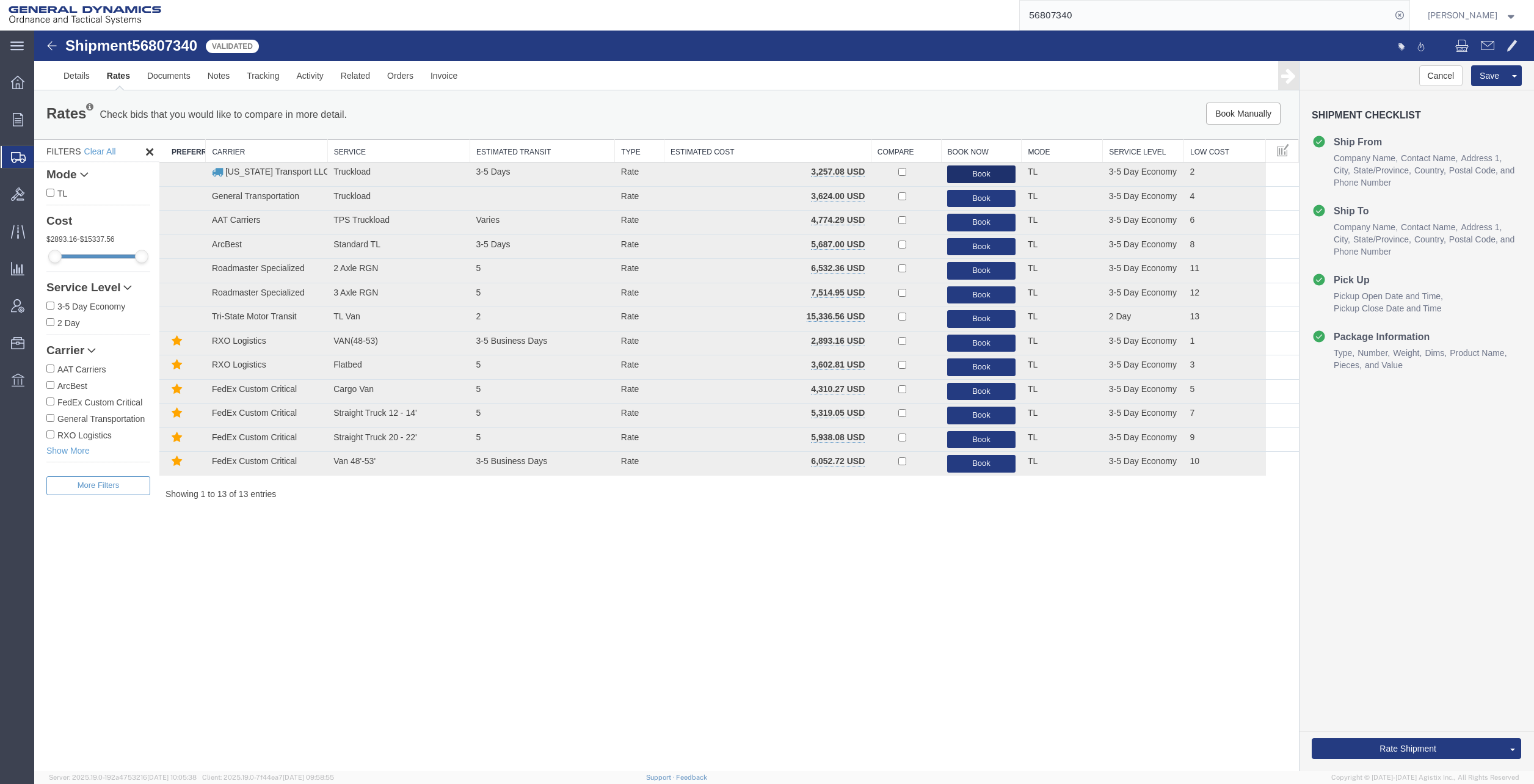
click at [985, 171] on button "Book" at bounding box center [981, 174] width 68 height 18
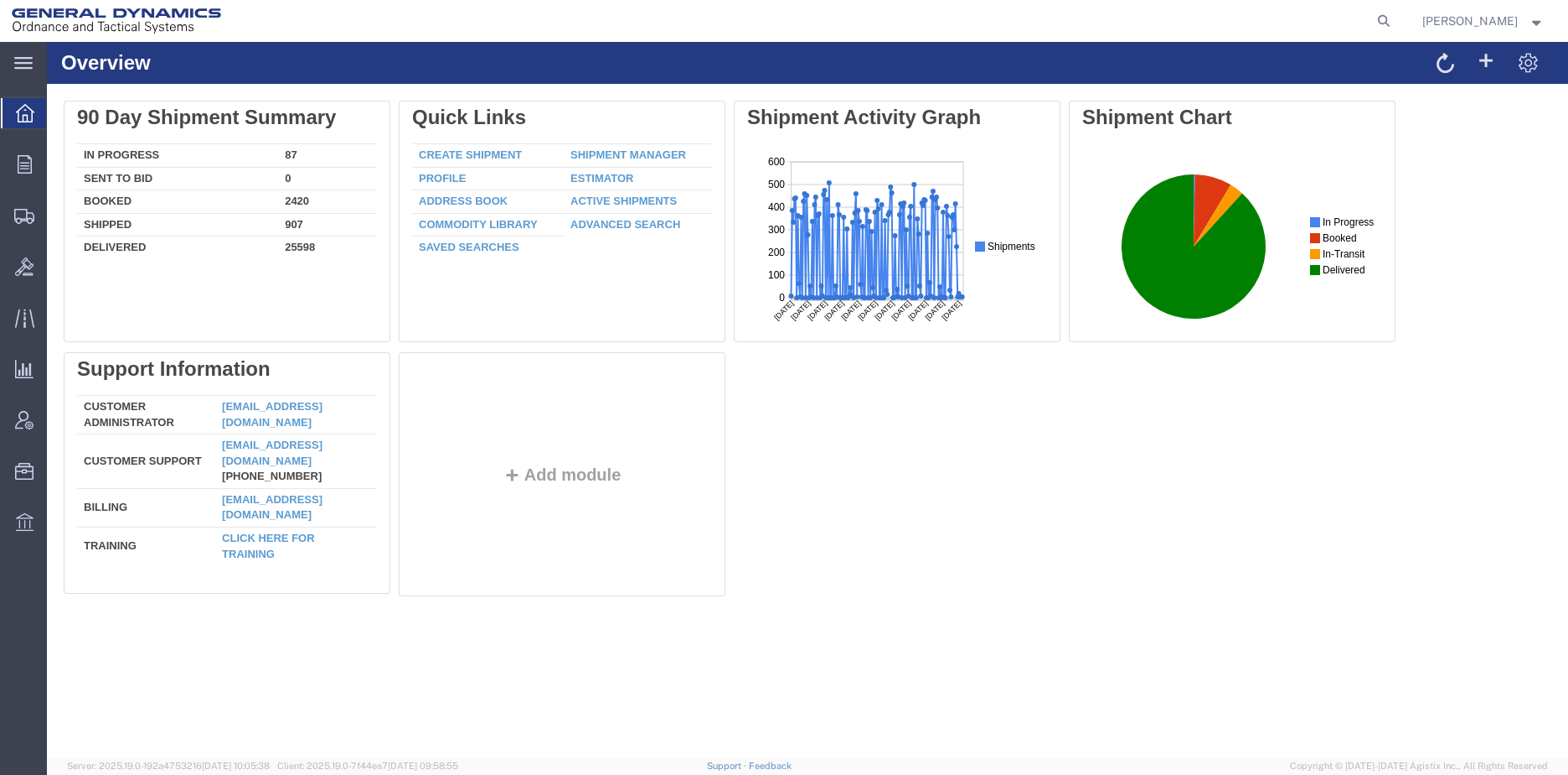
click at [1396, 18] on icon at bounding box center [1384, 21] width 24 height 24
click at [1060, 23] on input "search" at bounding box center [1117, 21] width 509 height 41
type input "56807312"
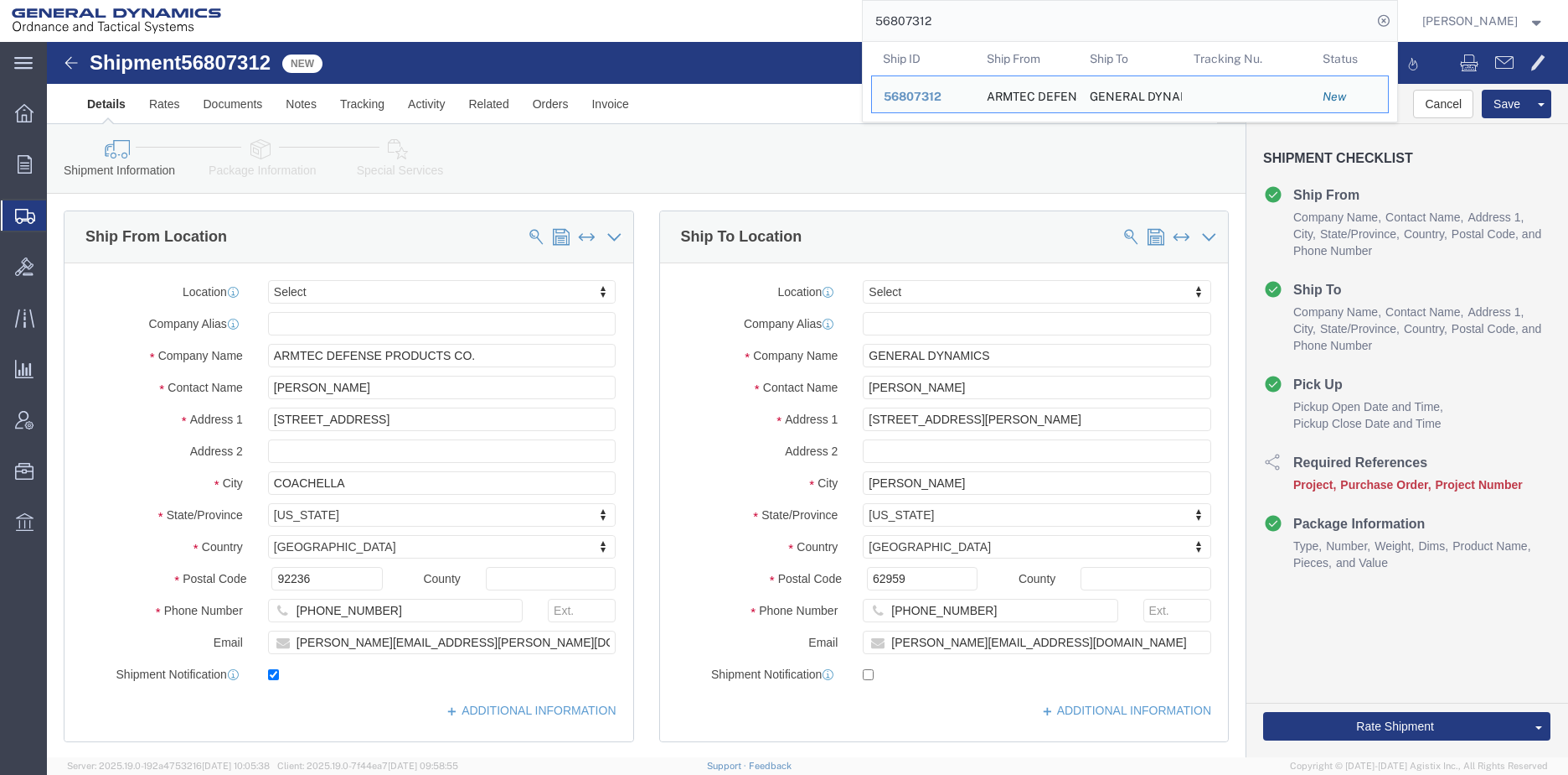
select select
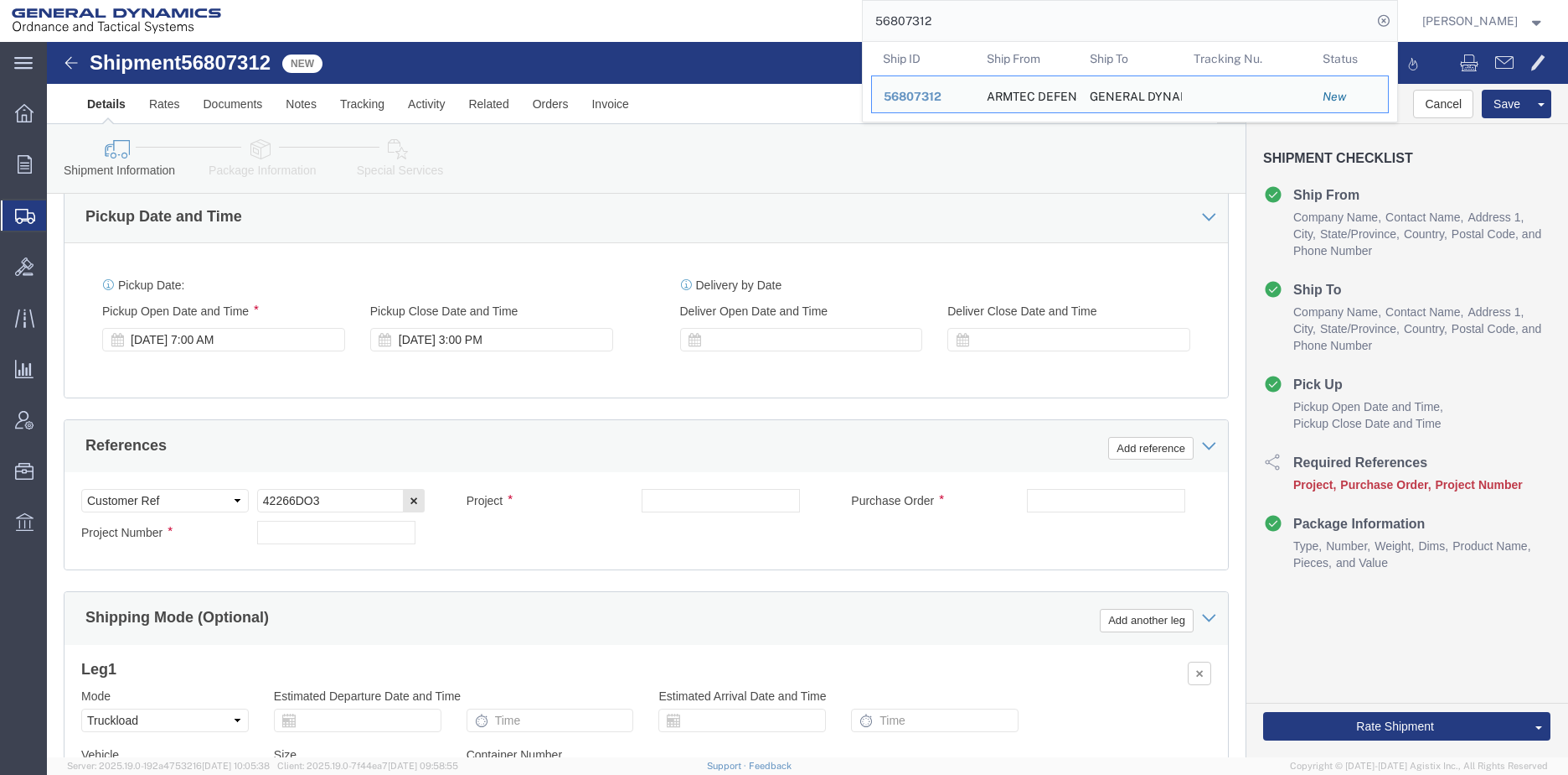
scroll to position [1024, 0]
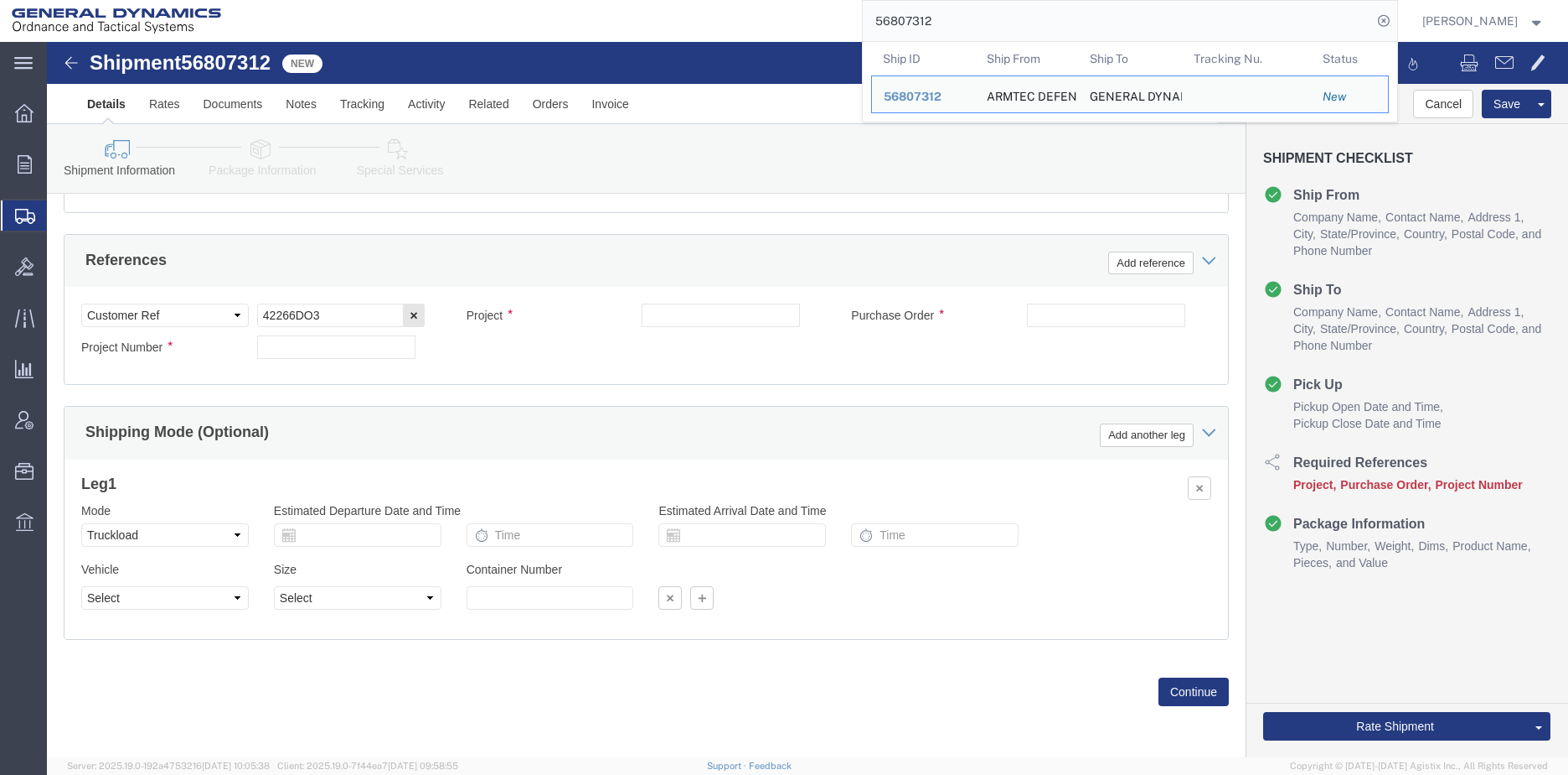
click link "Package Information"
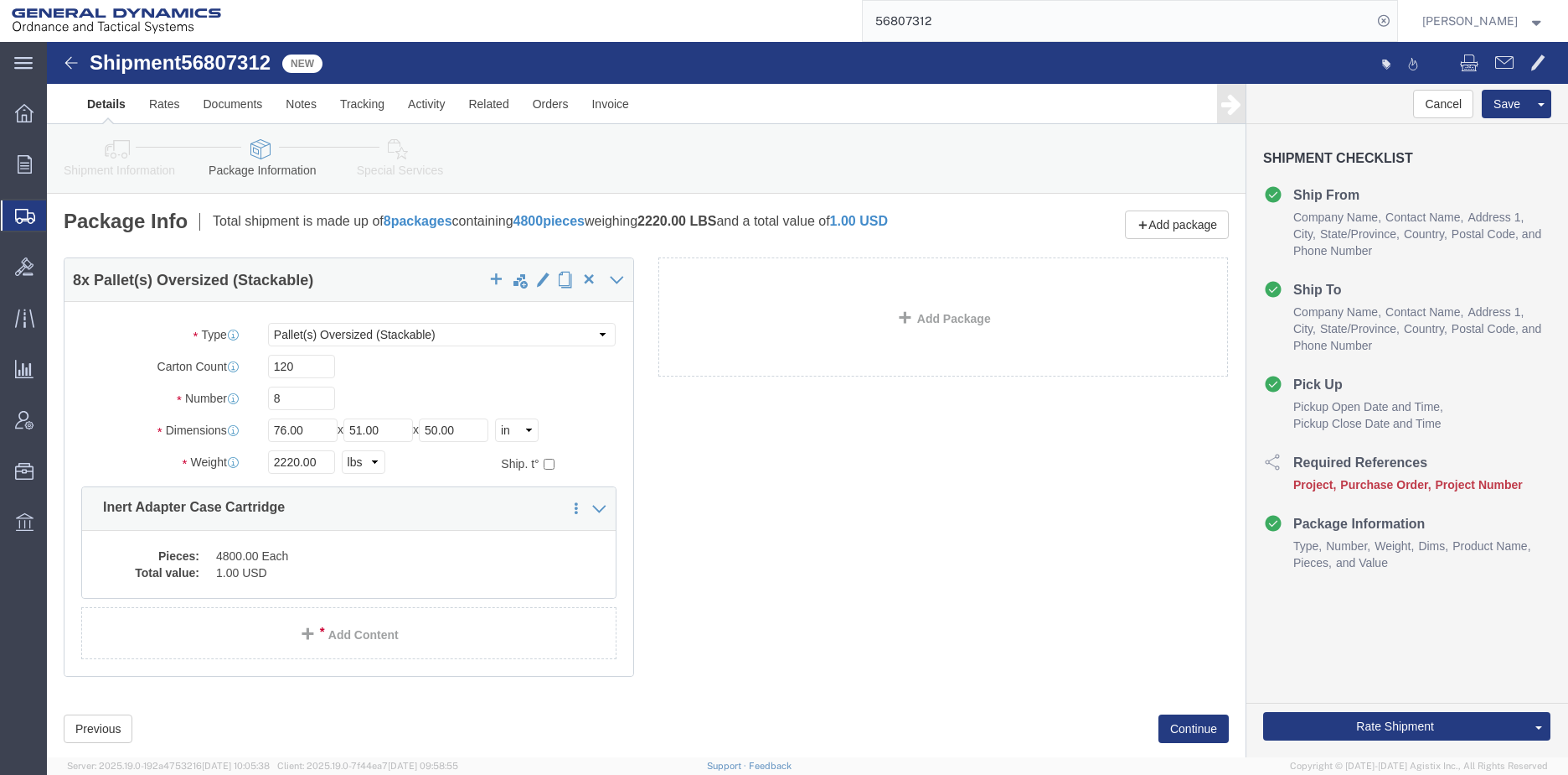
click dd "1.00 USD"
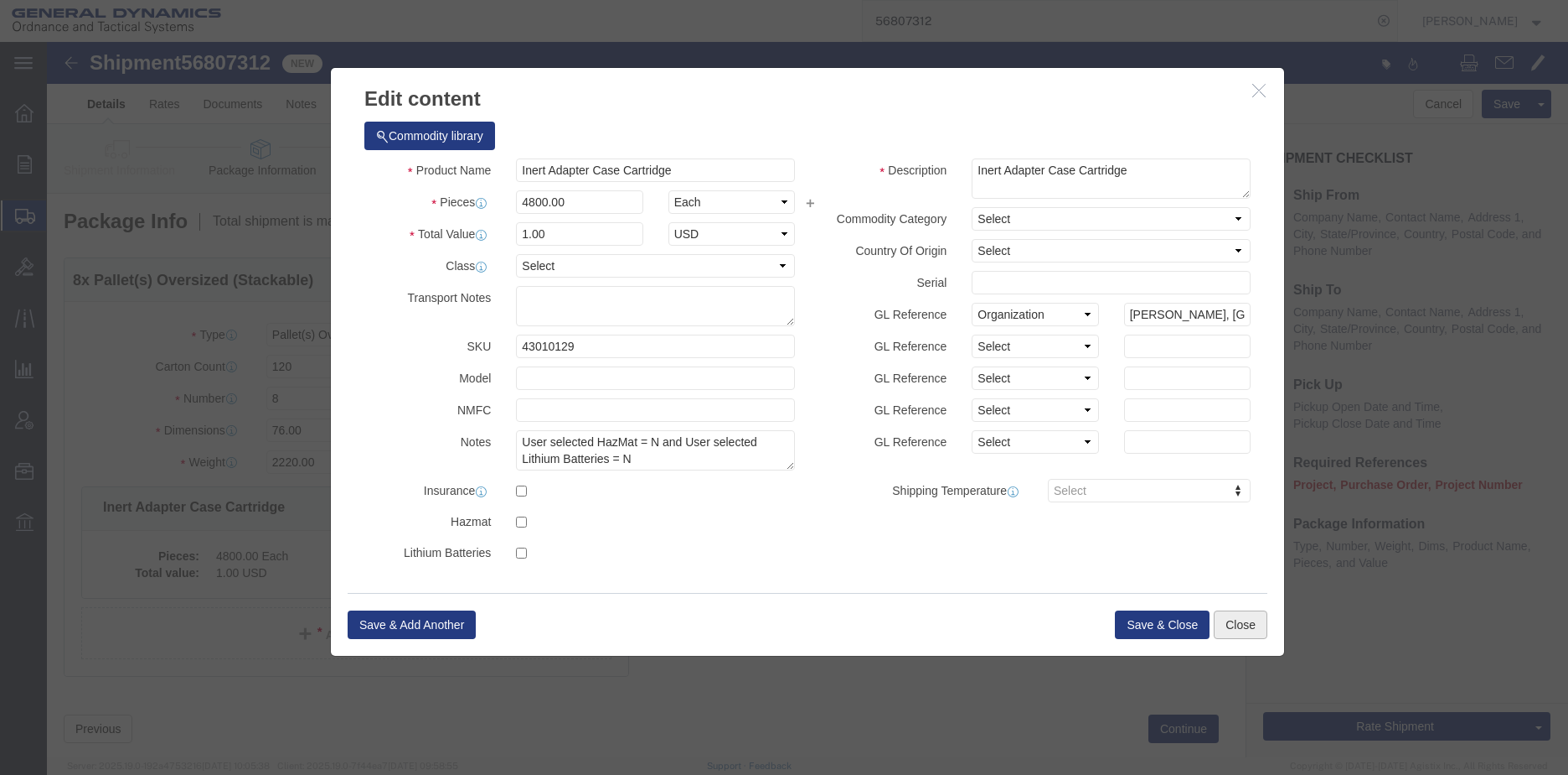
click button "Close"
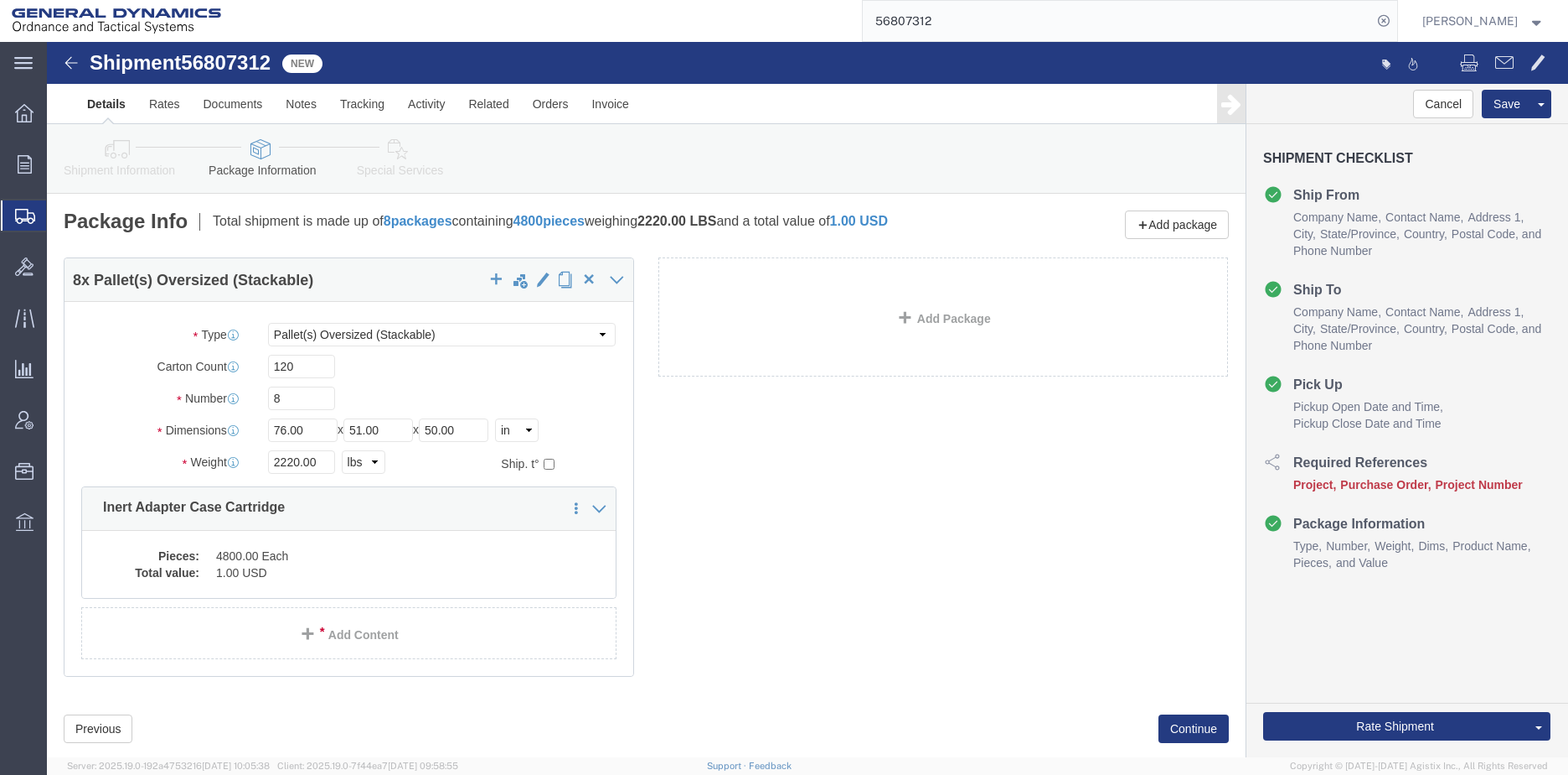
click dd "4800.00 Each"
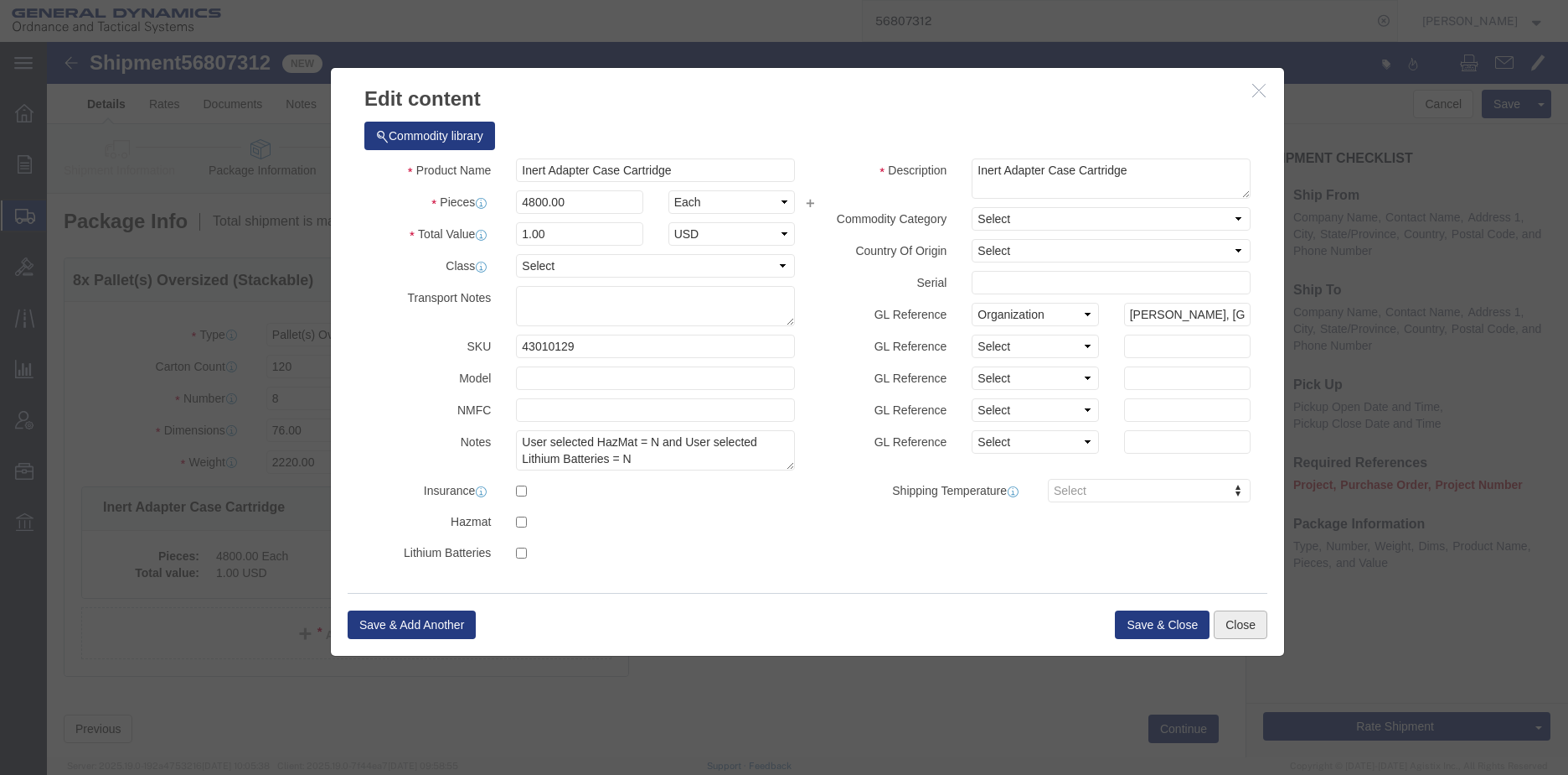
click button "Close"
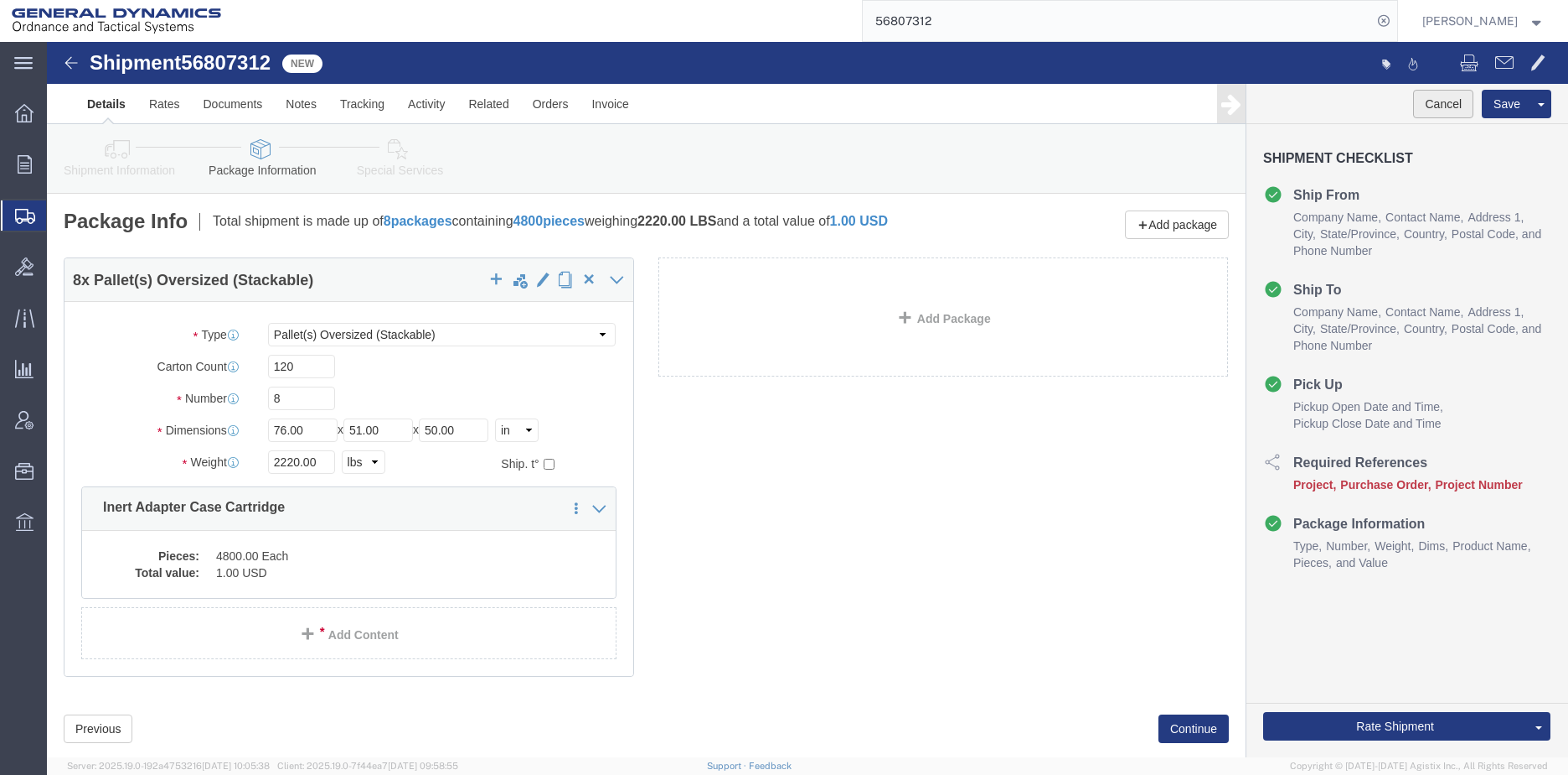
click button "Cancel"
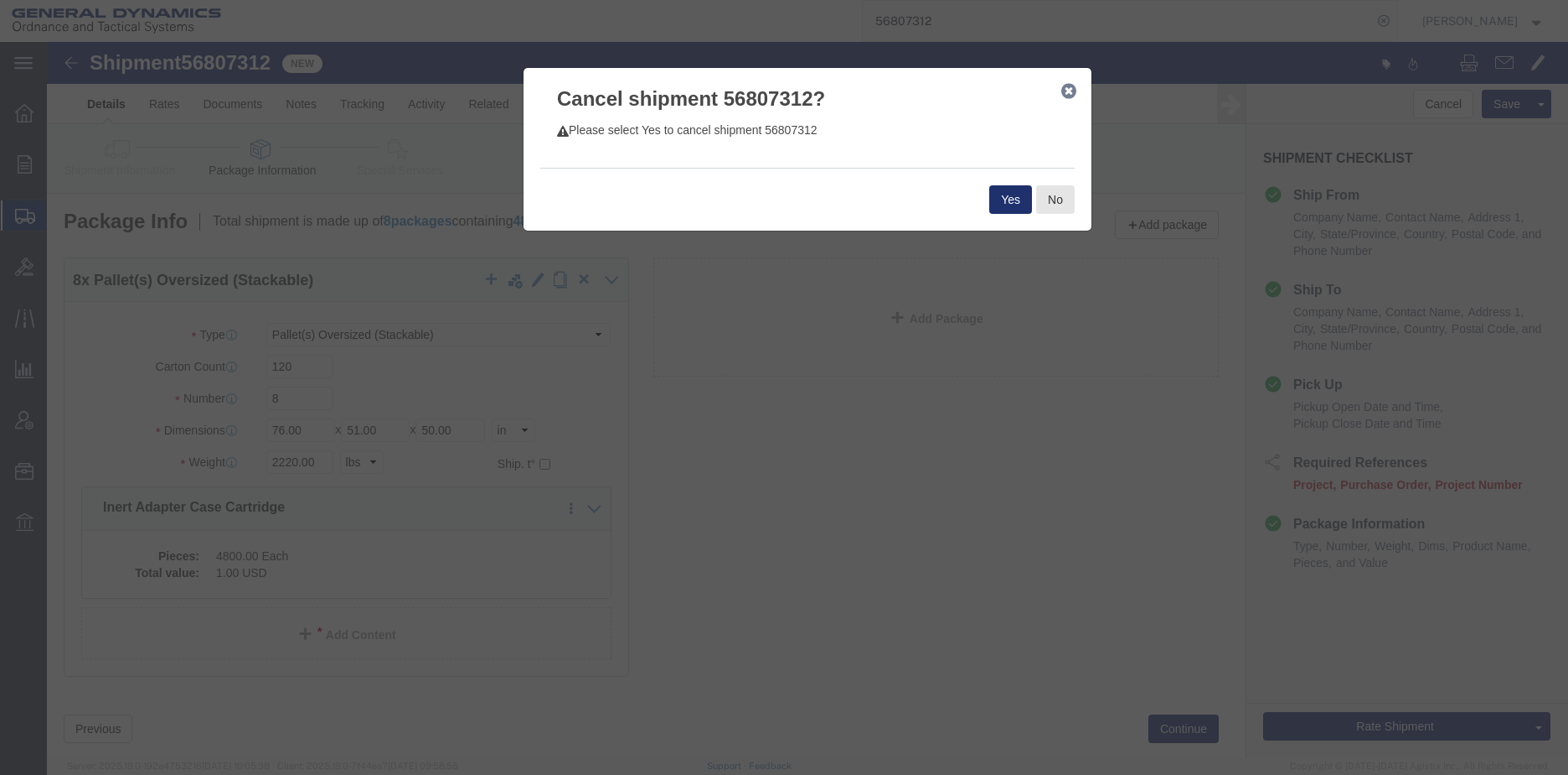
click button "Yes"
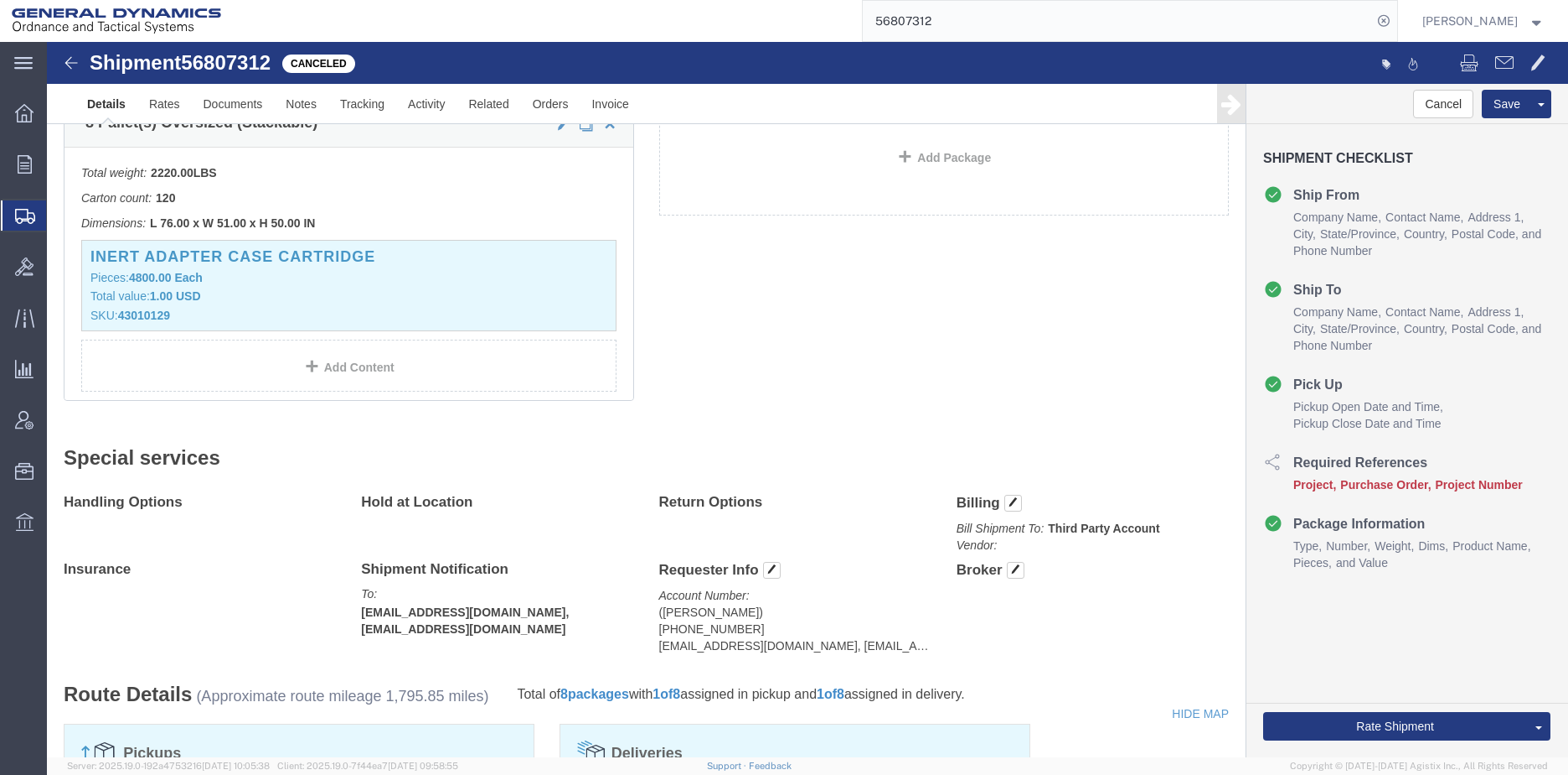
scroll to position [336, 0]
